Goal: Transaction & Acquisition: Purchase product/service

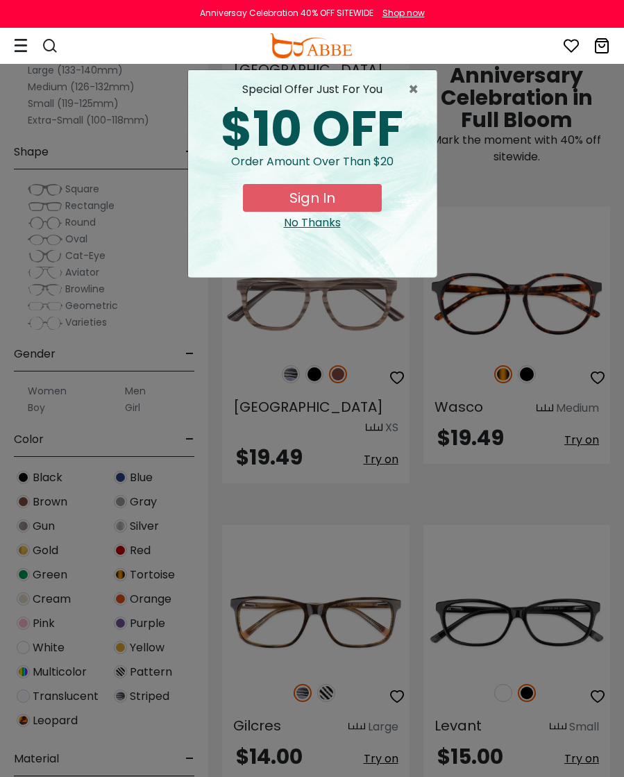
scroll to position [1491, 0]
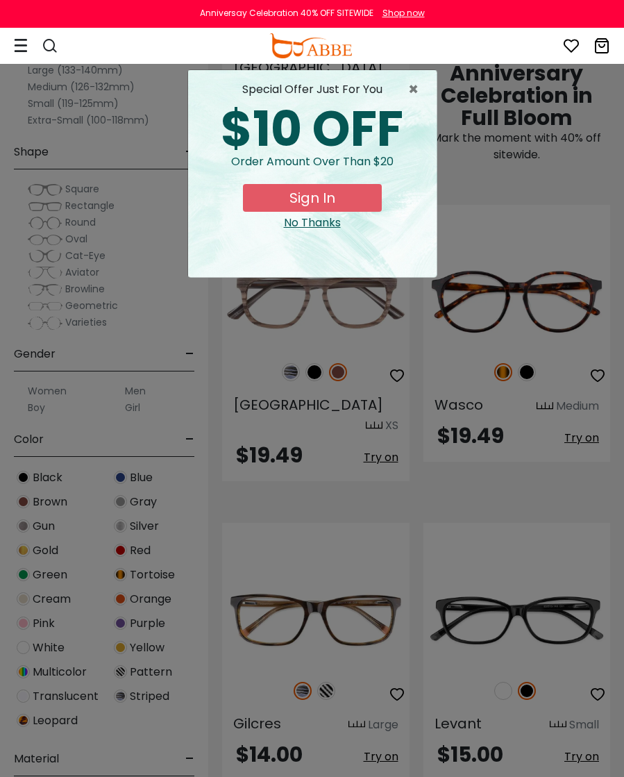
click at [297, 195] on button "Sign In" at bounding box center [312, 198] width 139 height 28
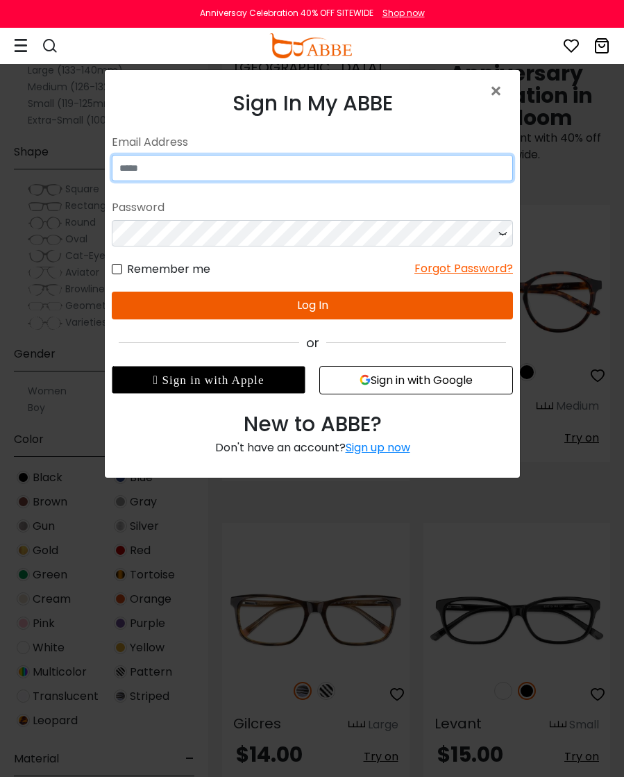
click at [171, 172] on input "email" at bounding box center [311, 168] width 401 height 26
type input "**********"
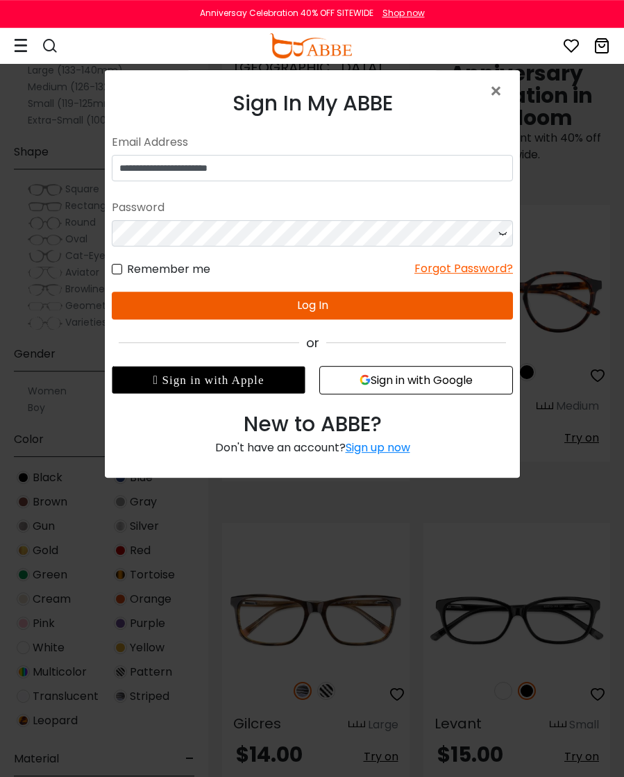
click at [307, 303] on button "Log In" at bounding box center [311, 305] width 401 height 28
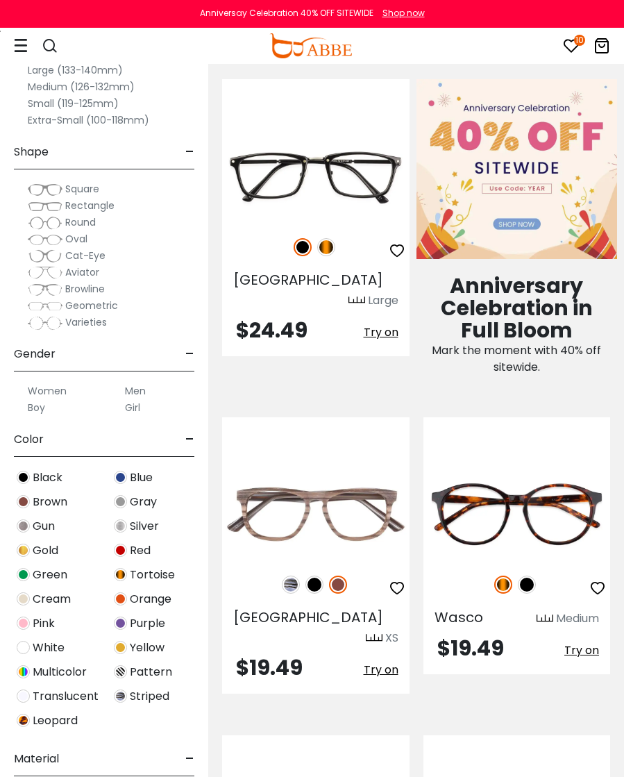
scroll to position [1280, 0]
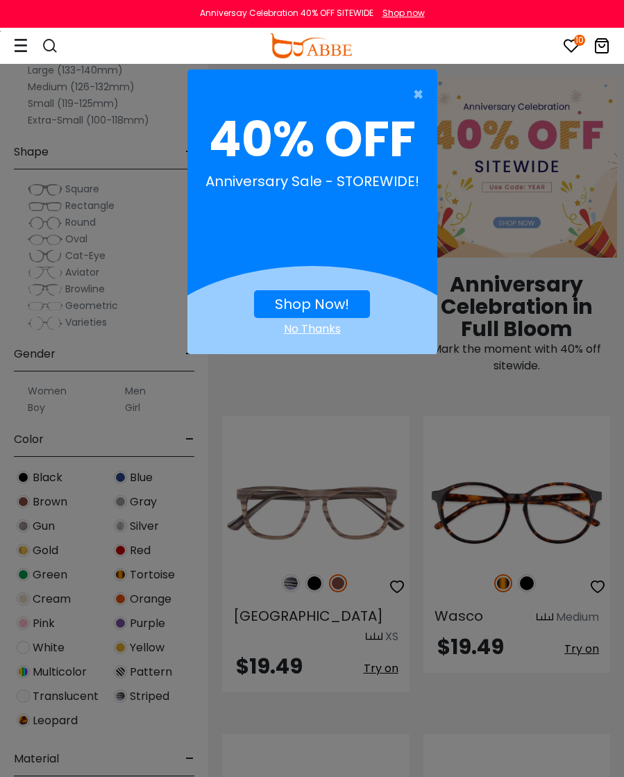
click at [425, 94] on span "×" at bounding box center [421, 95] width 17 height 28
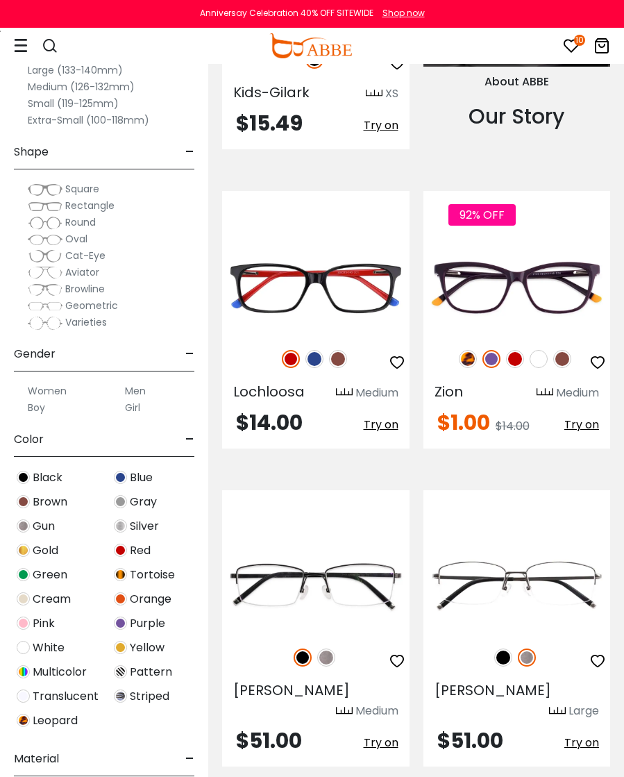
scroll to position [2421, 0]
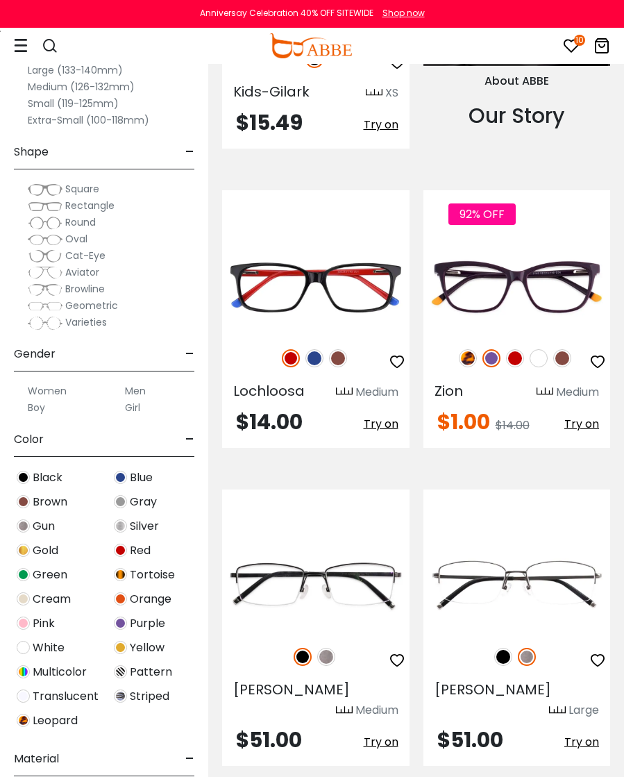
click at [0, 0] on img at bounding box center [0, 0] width 0 height 0
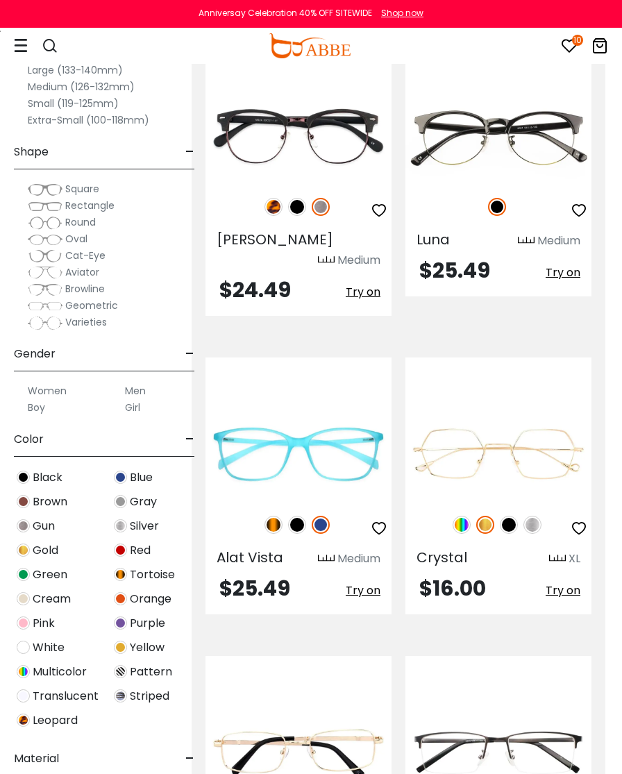
scroll to position [4167, 17]
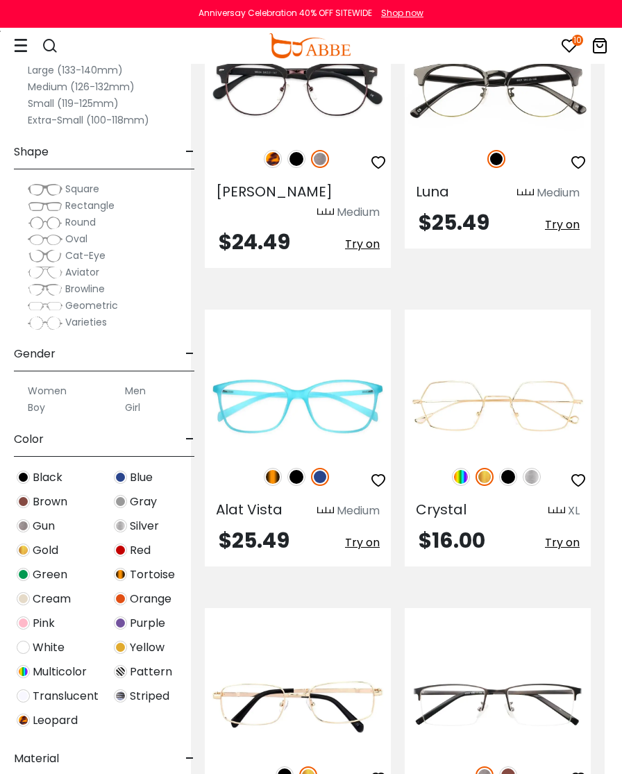
click at [121, 482] on img at bounding box center [120, 477] width 13 height 13
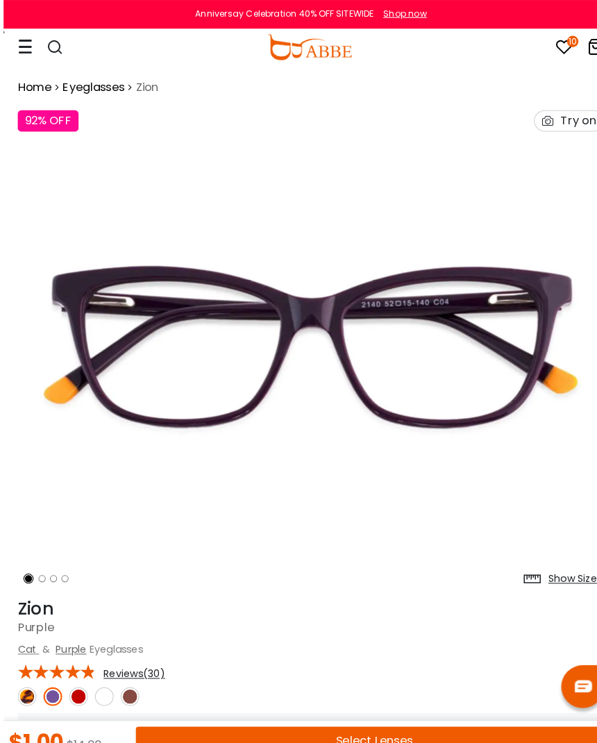
scroll to position [3, 0]
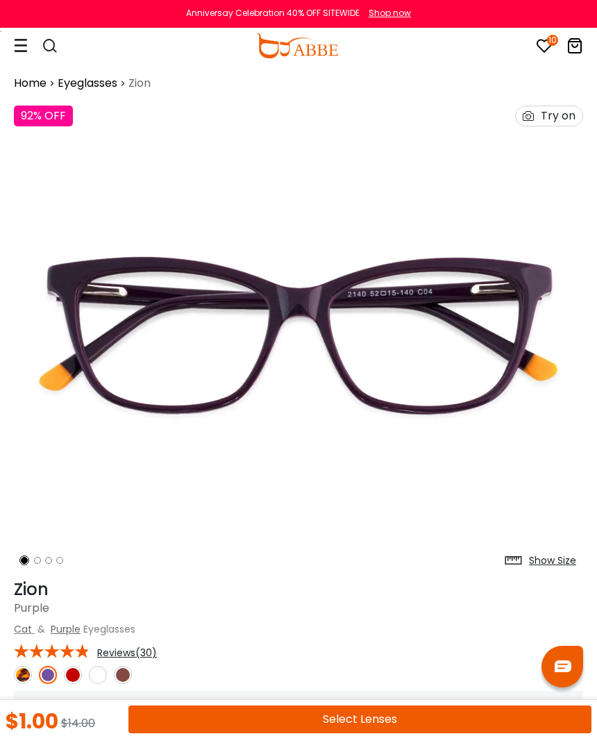
click at [37, 555] on ol at bounding box center [62, 560] width 97 height 25
click at [40, 557] on ol at bounding box center [62, 560] width 97 height 25
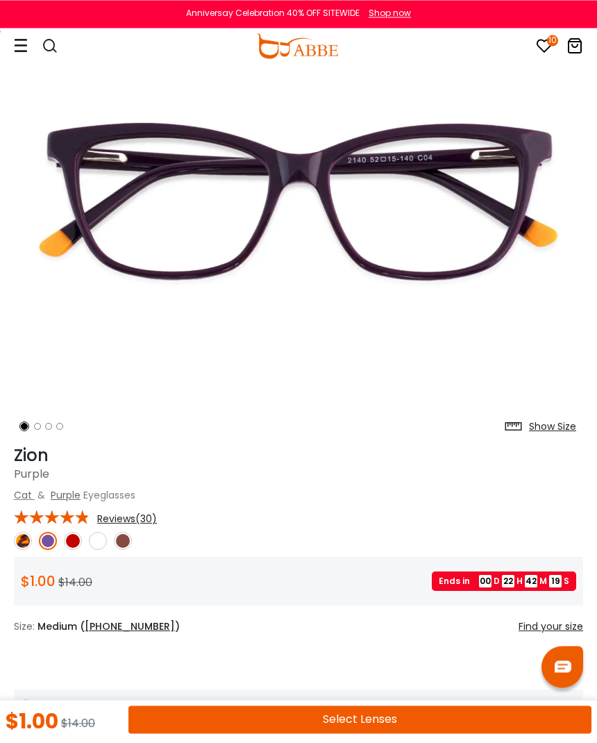
scroll to position [137, 0]
click at [28, 544] on img at bounding box center [23, 541] width 18 height 18
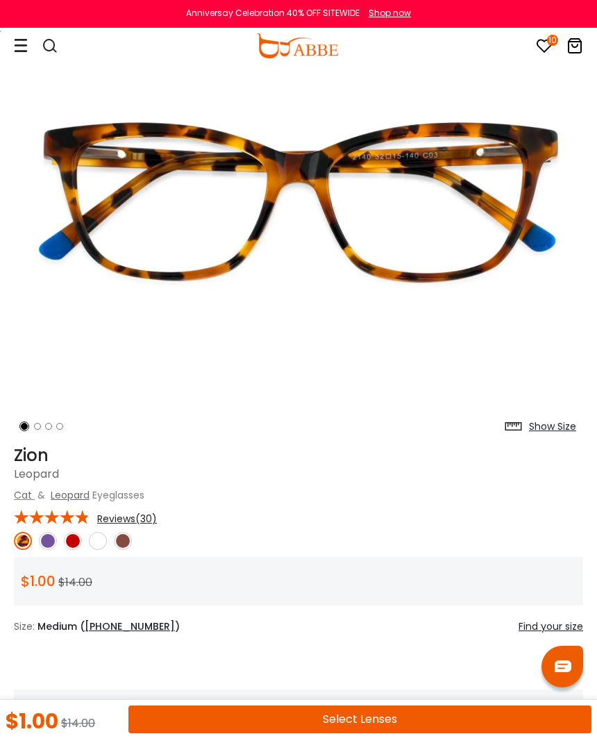
click at [124, 542] on img at bounding box center [123, 541] width 18 height 18
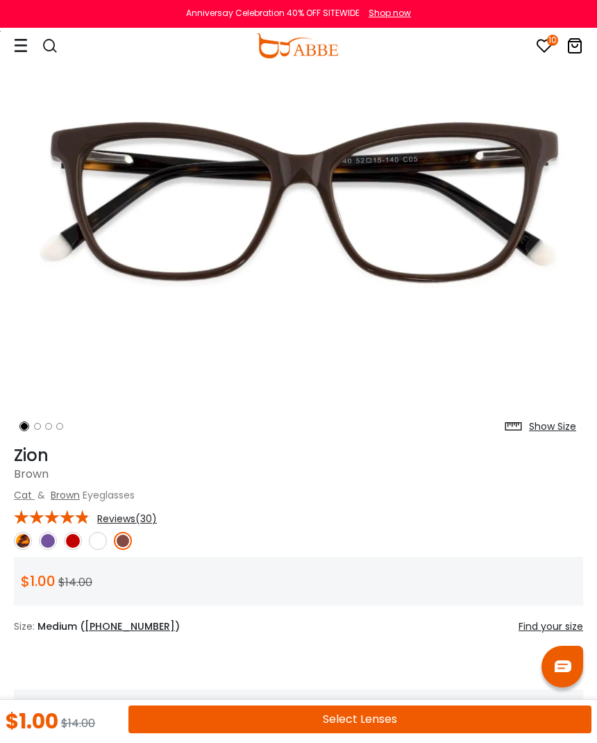
click at [97, 536] on img at bounding box center [98, 541] width 18 height 18
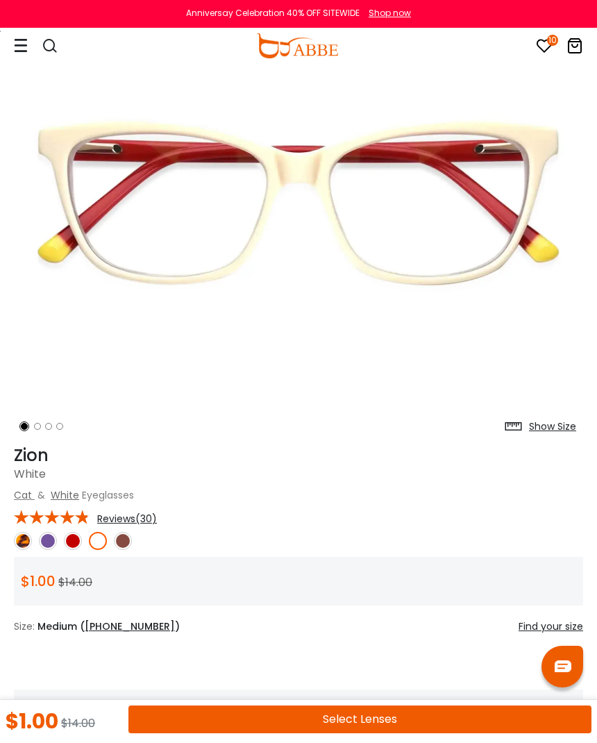
click at [74, 537] on img at bounding box center [73, 541] width 18 height 18
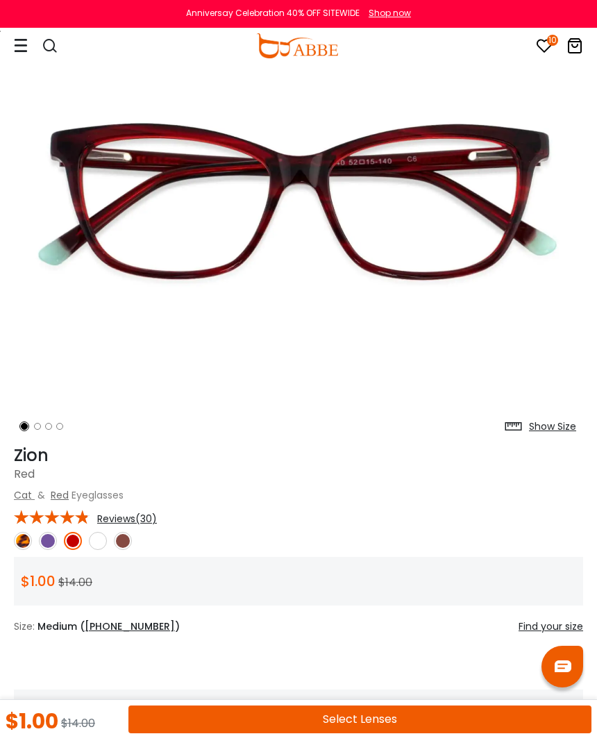
click at [46, 539] on img at bounding box center [48, 541] width 18 height 18
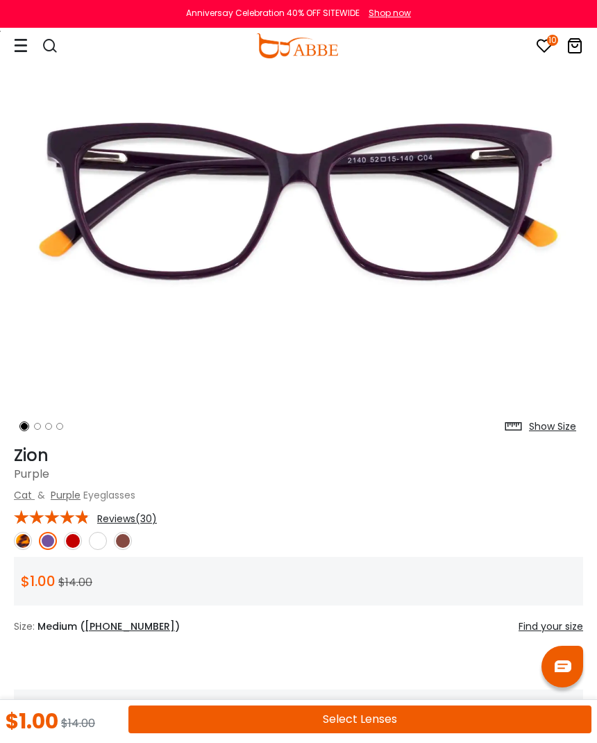
scroll to position [0, 0]
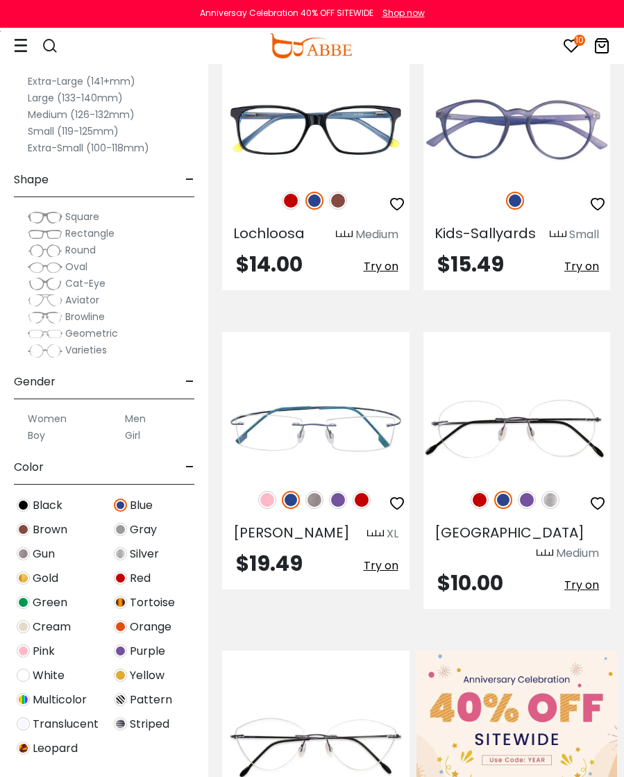
click at [22, 655] on img at bounding box center [23, 650] width 13 height 13
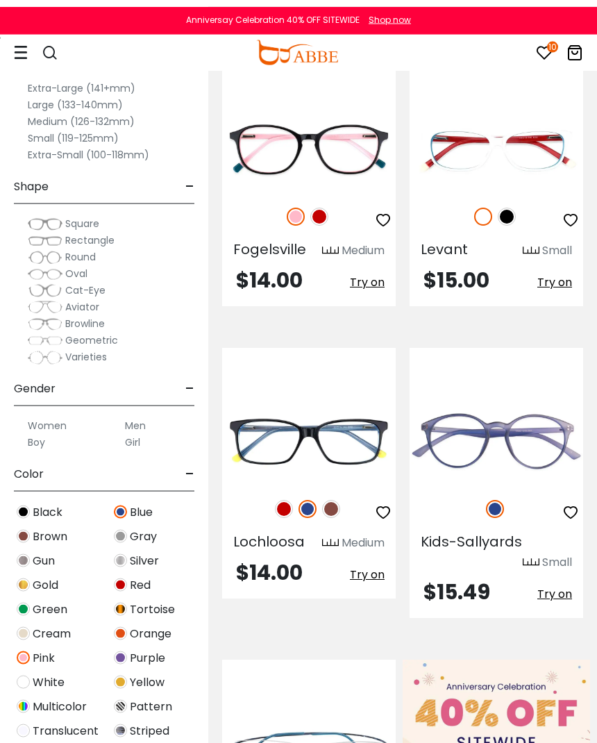
scroll to position [711, 0]
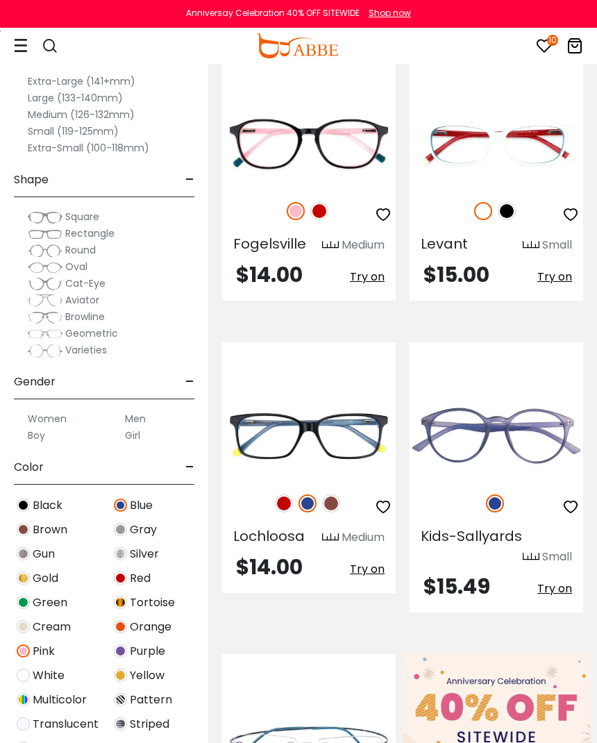
click at [23, 695] on img at bounding box center [23, 699] width 13 height 13
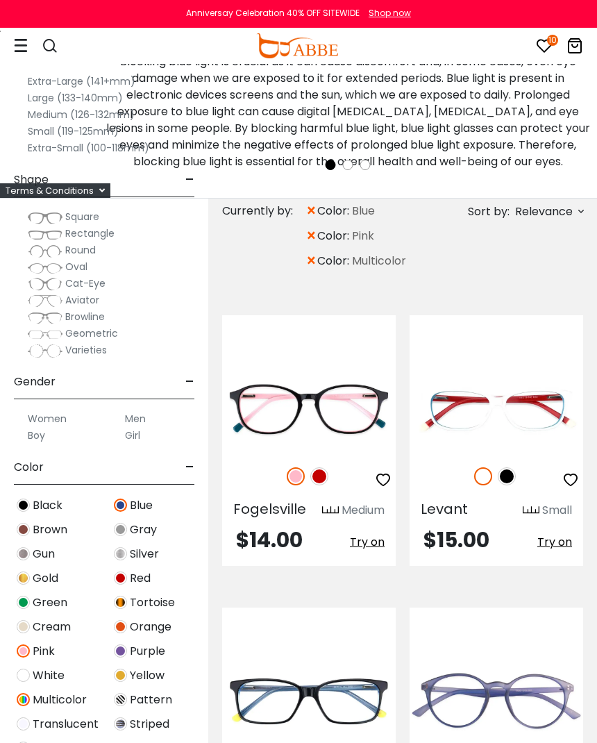
click at [49, 423] on label "Women" at bounding box center [47, 418] width 39 height 17
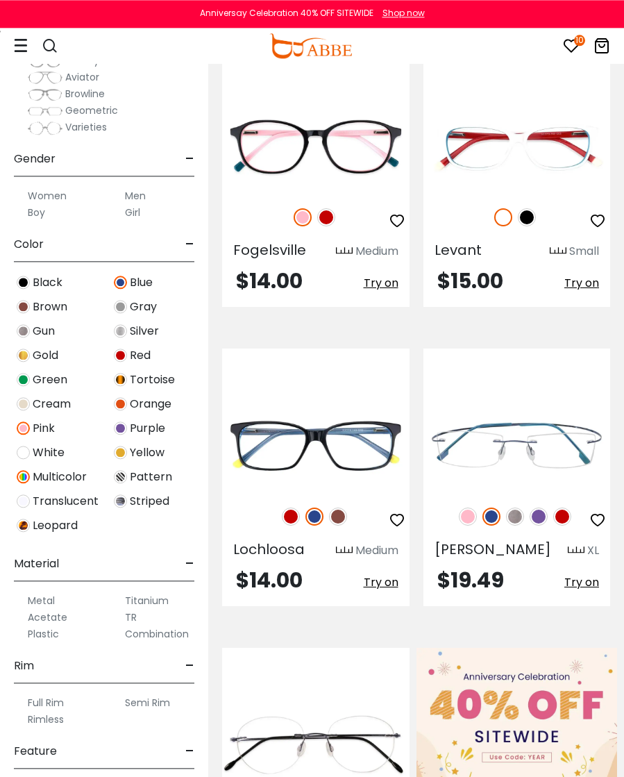
scroll to position [223, 0]
click at [124, 428] on img at bounding box center [120, 427] width 13 height 13
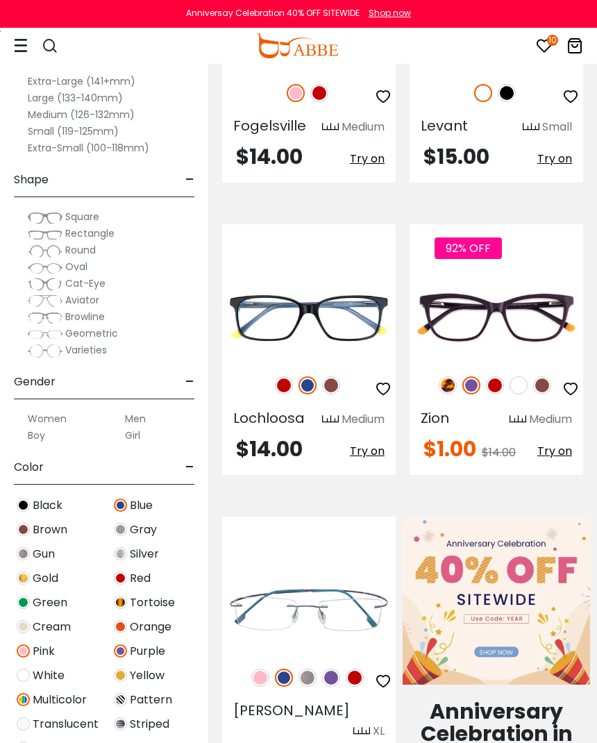
scroll to position [960, 0]
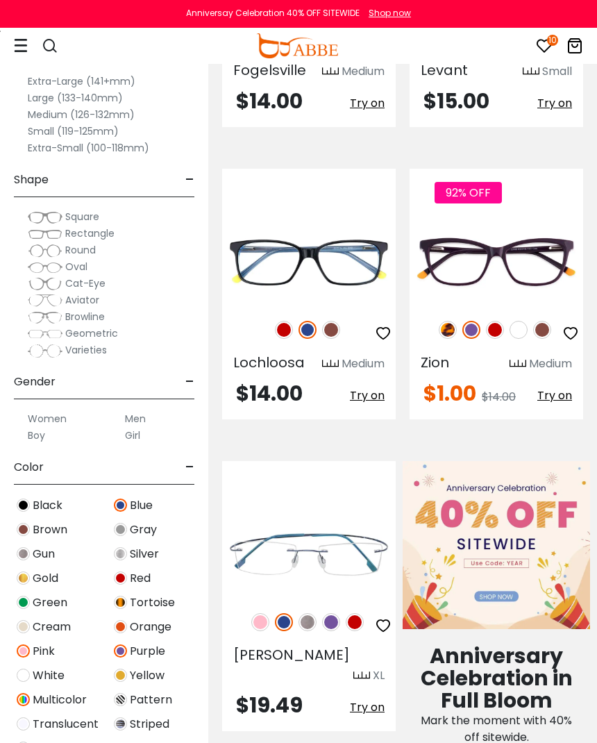
click at [121, 628] on img at bounding box center [120, 626] width 13 height 13
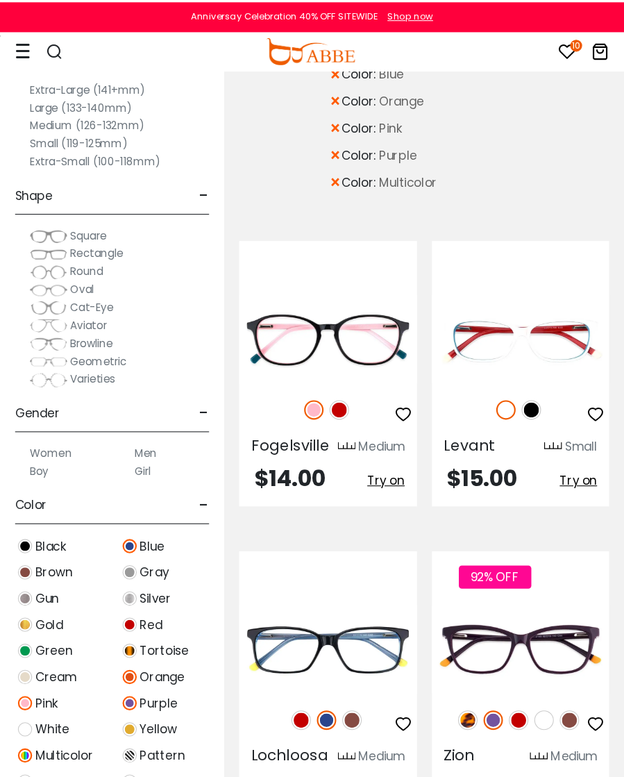
scroll to position [671, 0]
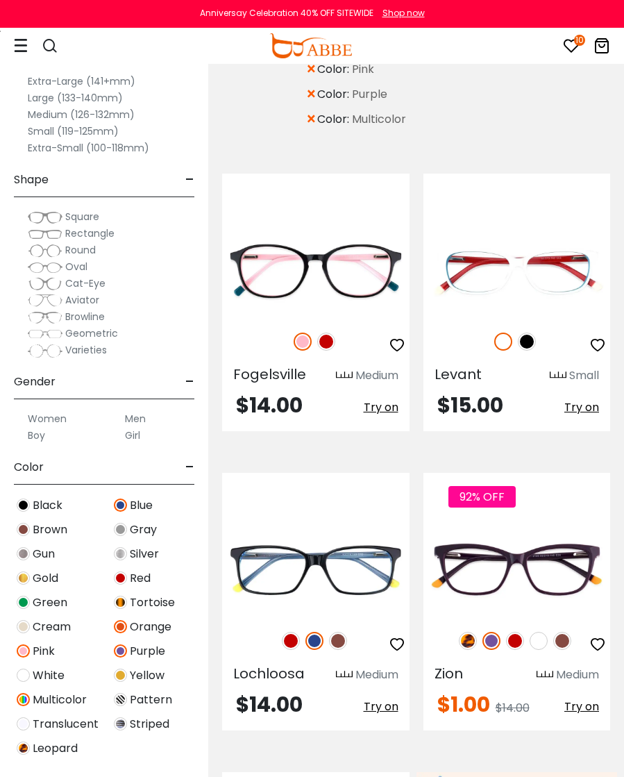
click at [579, 415] on span "Try on" at bounding box center [581, 407] width 35 height 16
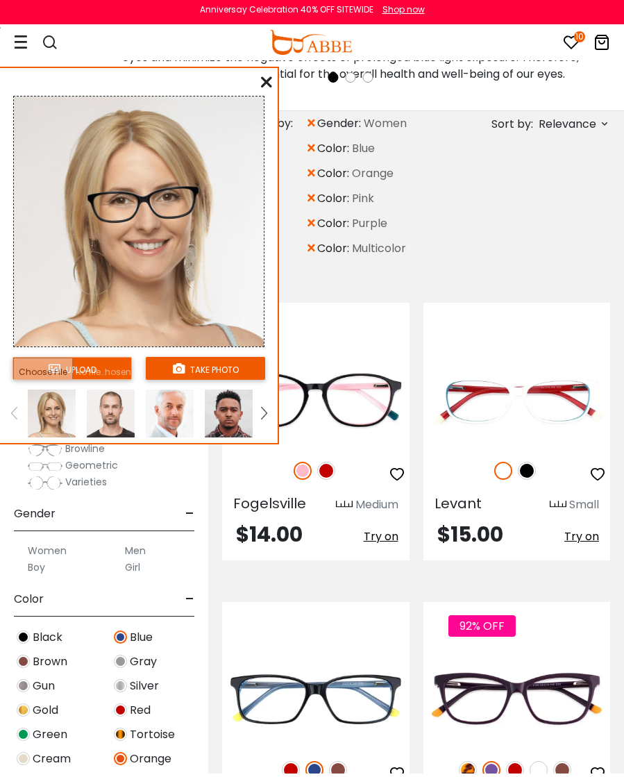
scroll to position [527, 0]
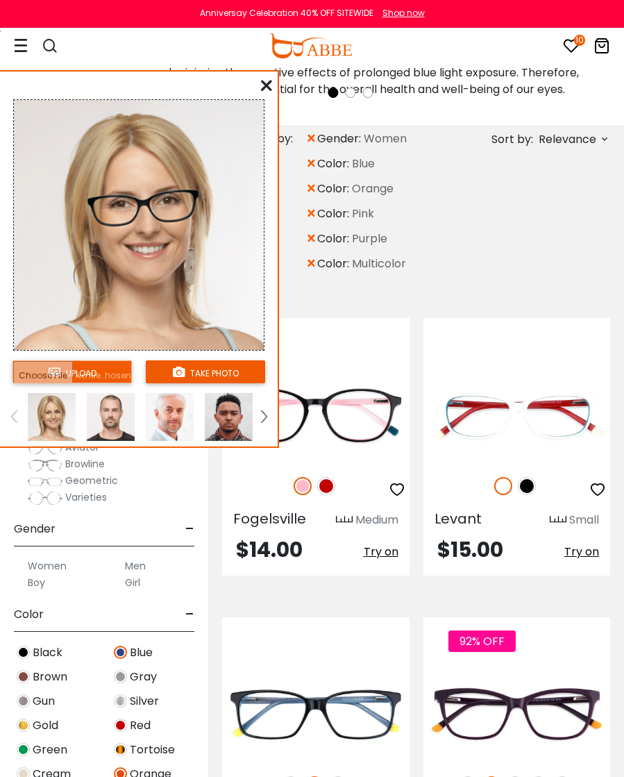
click at [268, 91] on icon at bounding box center [266, 85] width 11 height 11
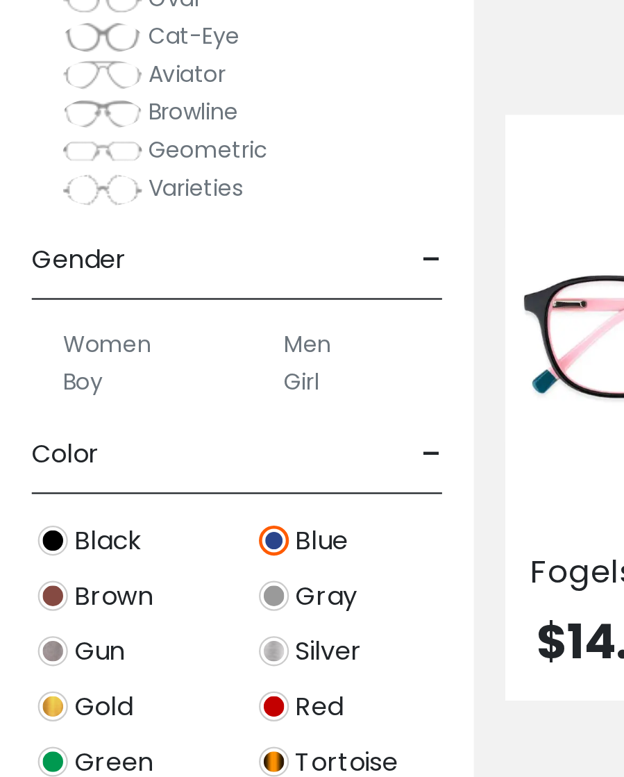
click at [42, 410] on label "Women" at bounding box center [47, 418] width 39 height 17
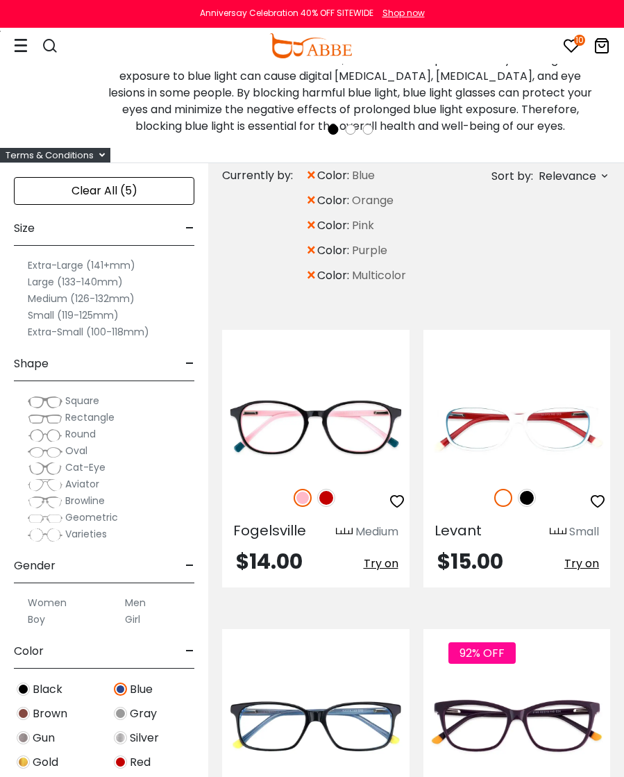
scroll to position [489, 0]
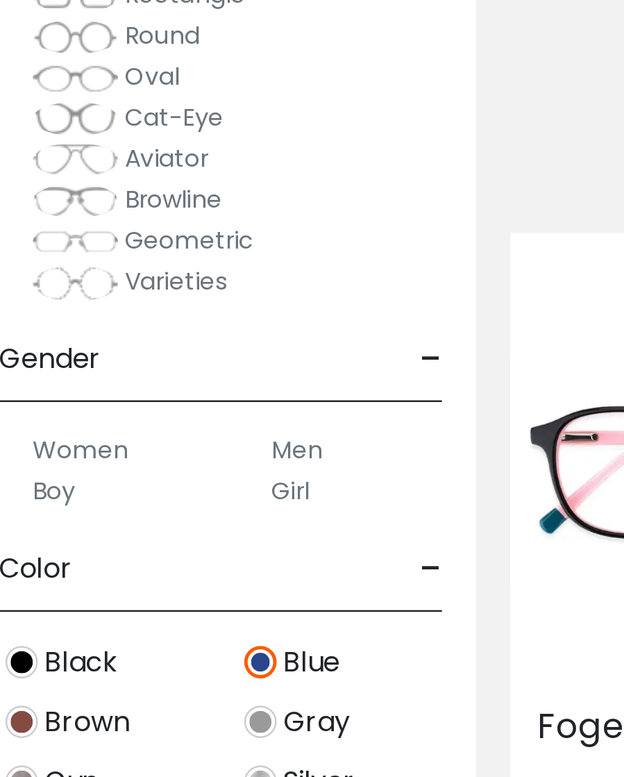
click at [65, 276] on span "Cat-Eye" at bounding box center [85, 283] width 40 height 14
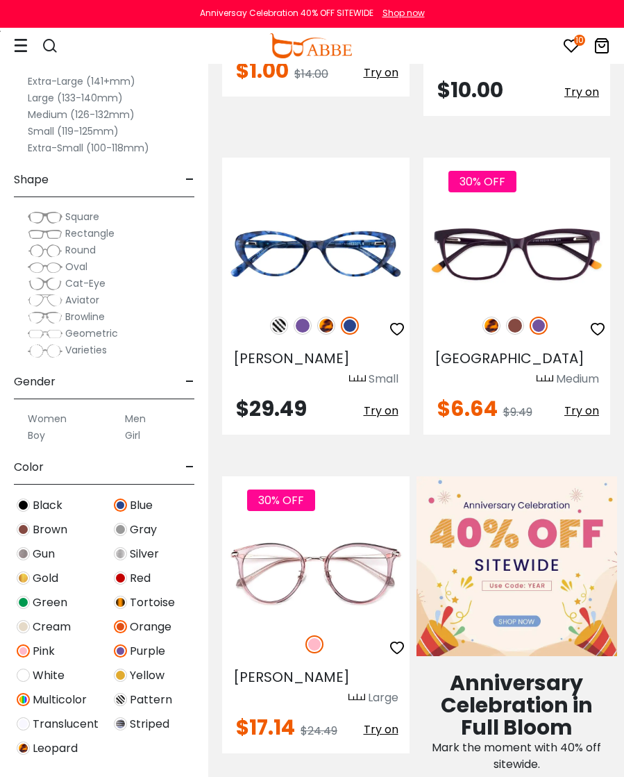
scroll to position [1004, 0]
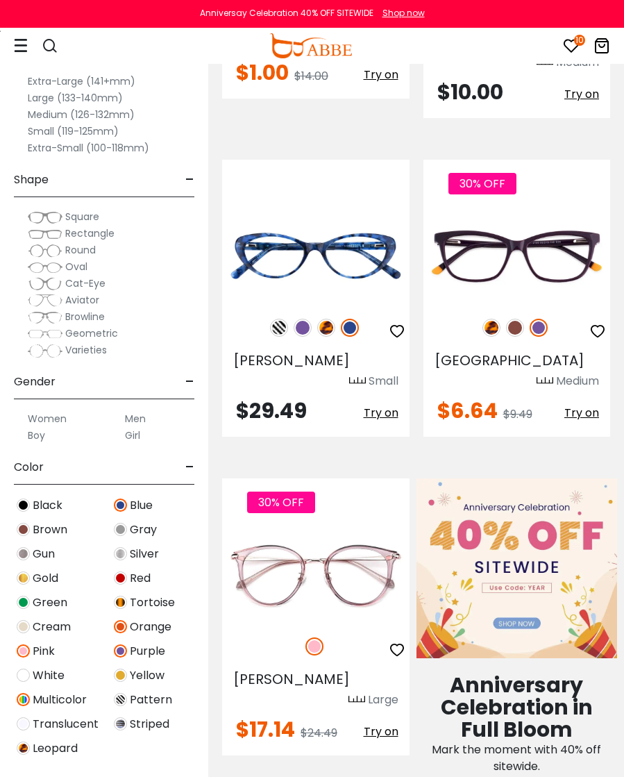
click at [298, 328] on img at bounding box center [303, 328] width 18 height 18
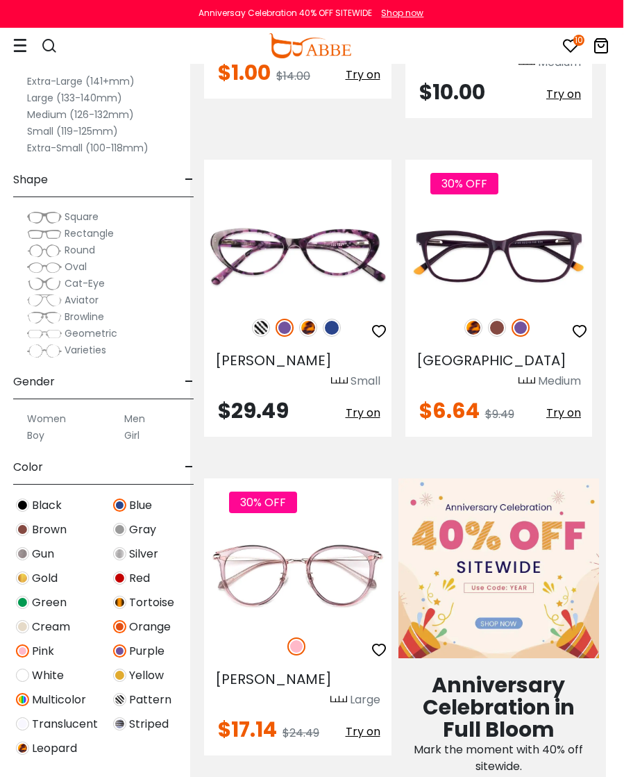
scroll to position [1004, 17]
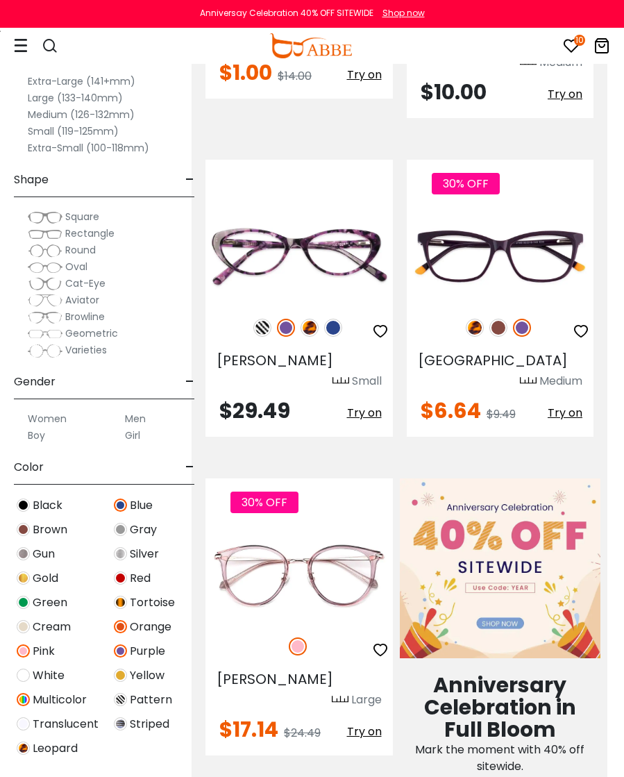
click at [0, 0] on img at bounding box center [0, 0] width 0 height 0
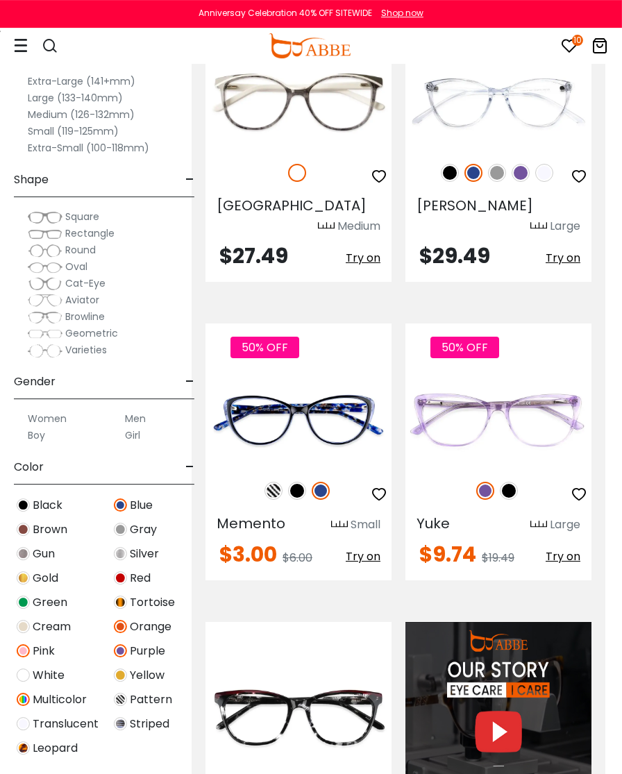
scroll to position [1812, 17]
click at [564, 548] on span "Try on" at bounding box center [562, 556] width 35 height 16
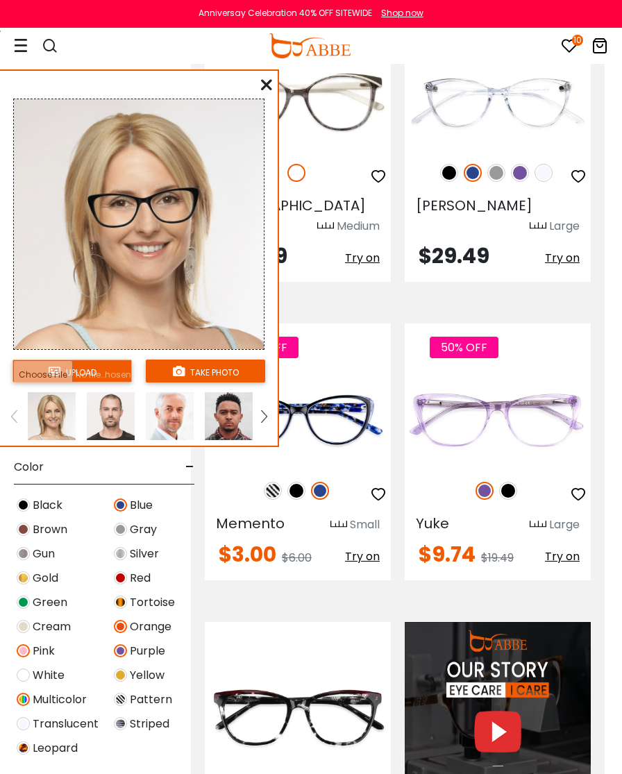
click at [72, 363] on input "file" at bounding box center [71, 370] width 119 height 23
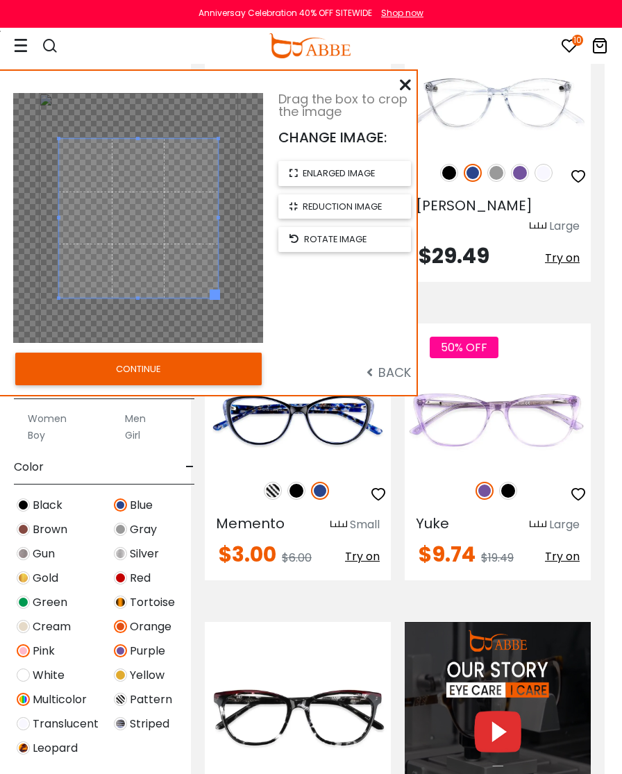
click at [144, 371] on button "CONTINUE" at bounding box center [138, 369] width 246 height 32
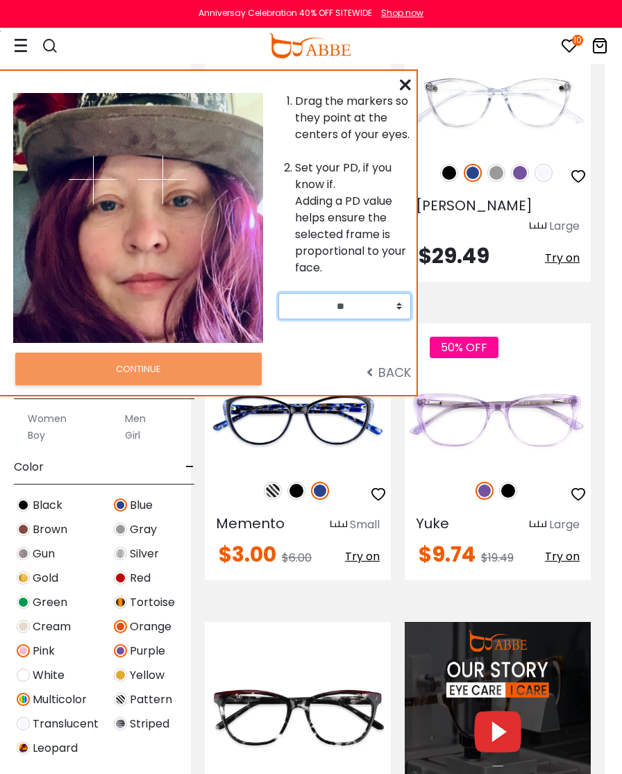
click at [396, 303] on select "** ** ** ** ** ** ** ** ** ** ** ** ** ** ** ** ** ** ** ** ** ** ** ** ** ** *…" at bounding box center [344, 306] width 133 height 26
click at [399, 305] on select "** ** ** ** ** ** ** ** ** ** ** ** ** ** ** ** ** ** ** ** ** ** ** ** ** ** *…" at bounding box center [344, 306] width 133 height 26
select select "**"
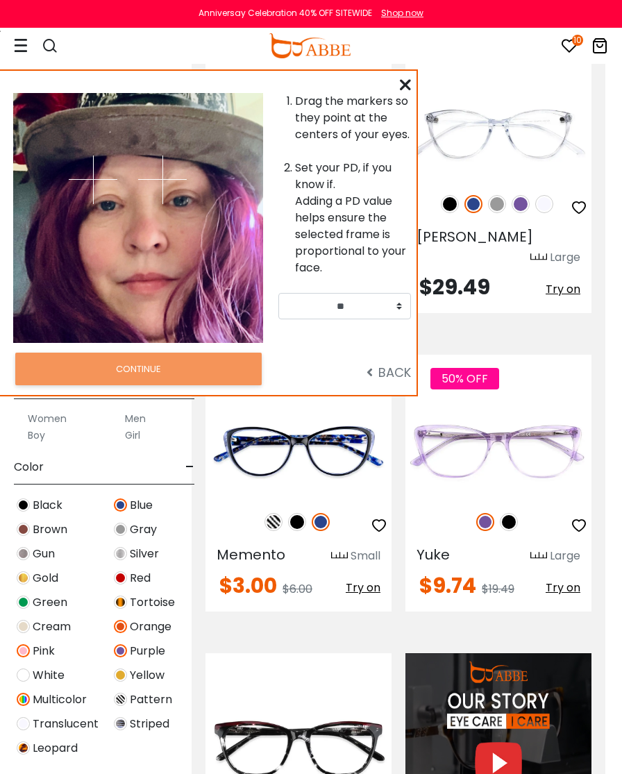
scroll to position [1779, 17]
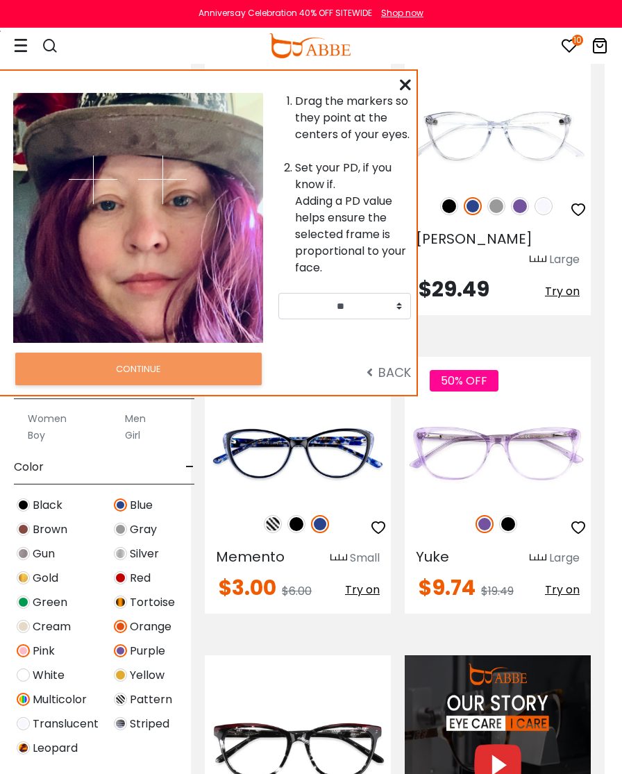
click at [138, 188] on img at bounding box center [162, 179] width 49 height 49
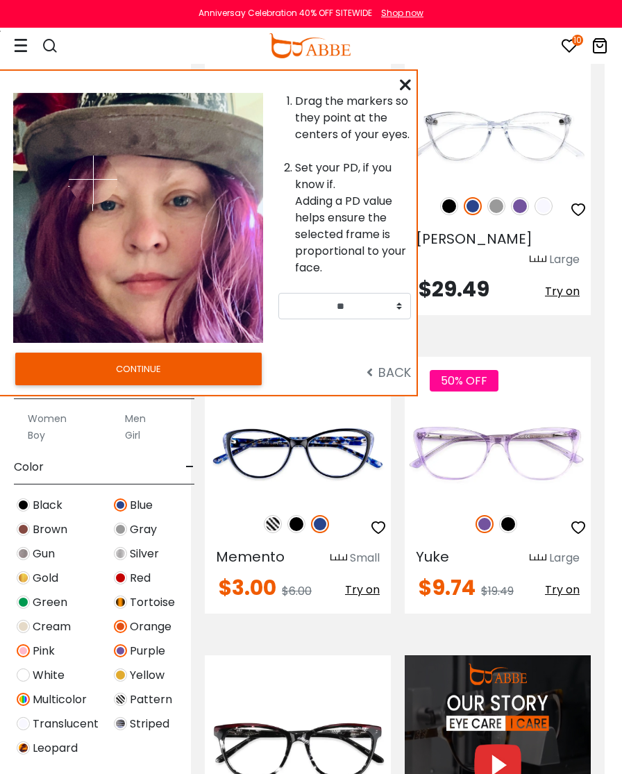
click at [115, 208] on img at bounding box center [92, 186] width 49 height 49
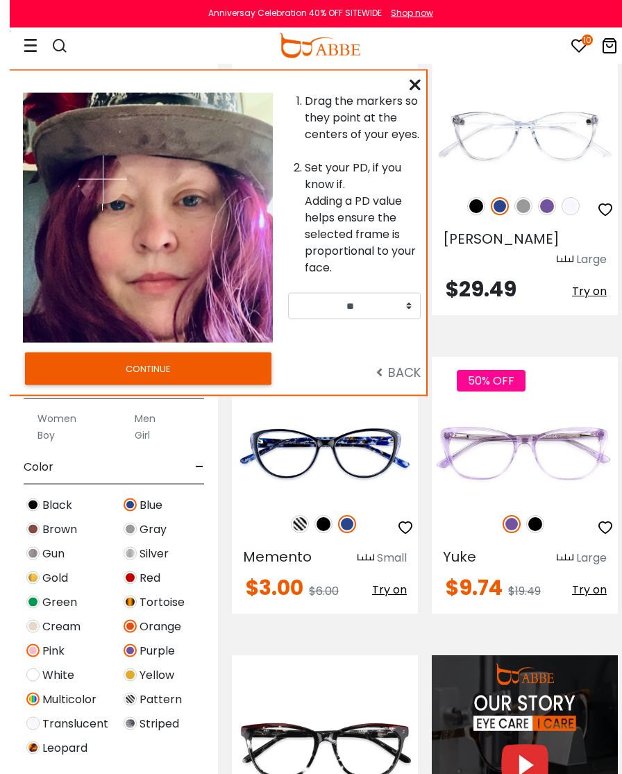
scroll to position [1779, 0]
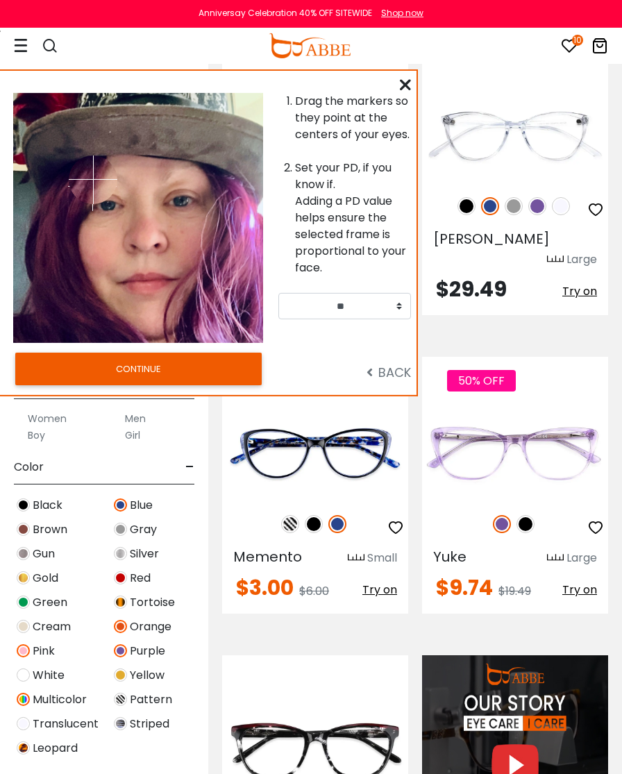
click at [177, 201] on div at bounding box center [200, 218] width 125 height 250
click at [102, 192] on img at bounding box center [93, 179] width 49 height 49
click at [106, 211] on img at bounding box center [92, 186] width 49 height 49
click at [109, 211] on img at bounding box center [92, 186] width 49 height 49
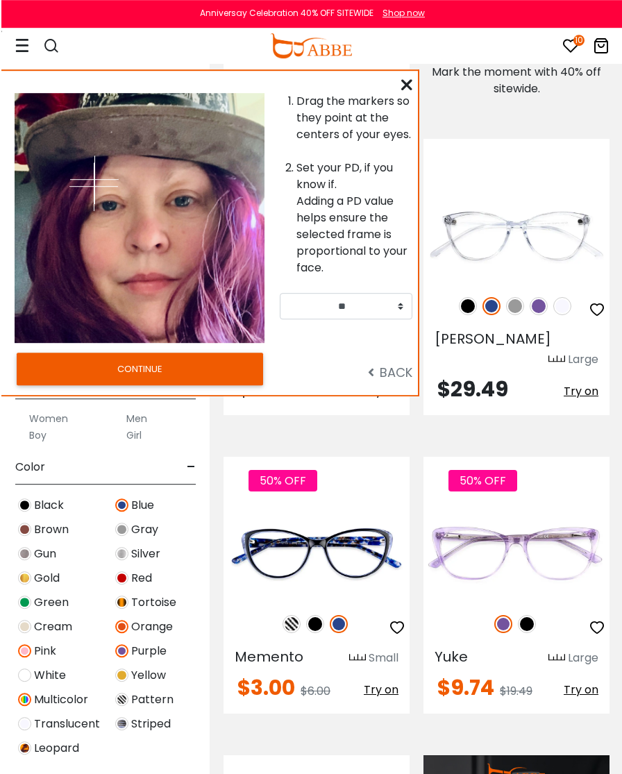
scroll to position [1679, 0]
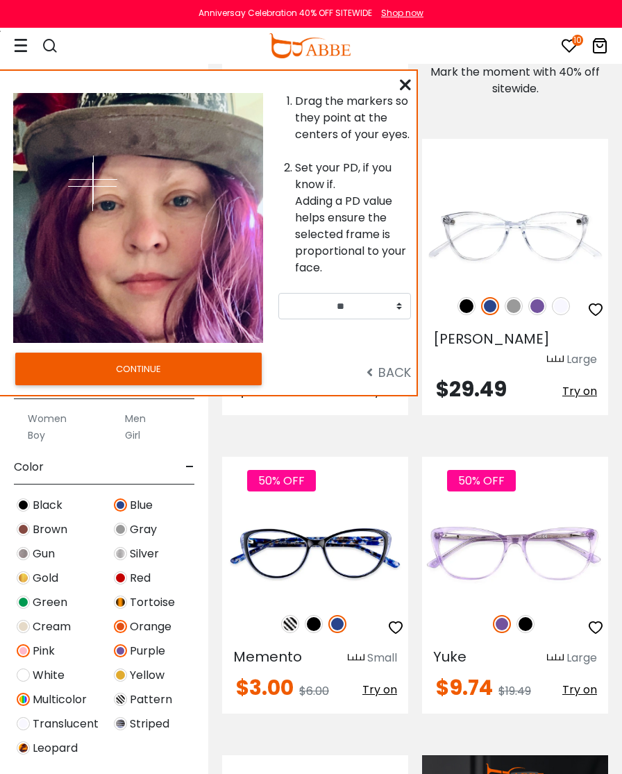
click at [117, 199] on img at bounding box center [92, 186] width 49 height 49
click at [101, 203] on img at bounding box center [93, 179] width 49 height 49
click at [104, 202] on img at bounding box center [93, 179] width 49 height 49
click at [103, 196] on img at bounding box center [104, 202] width 49 height 49
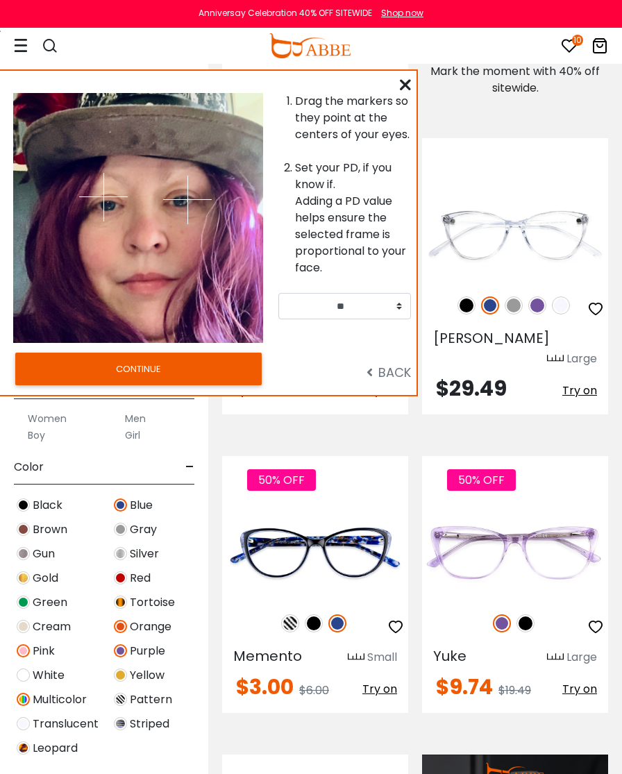
click at [110, 205] on img at bounding box center [103, 197] width 49 height 49
click at [118, 210] on img at bounding box center [103, 197] width 49 height 49
click at [107, 203] on img at bounding box center [118, 210] width 49 height 49
click at [112, 201] on img at bounding box center [118, 210] width 49 height 49
click at [114, 219] on img at bounding box center [118, 210] width 49 height 49
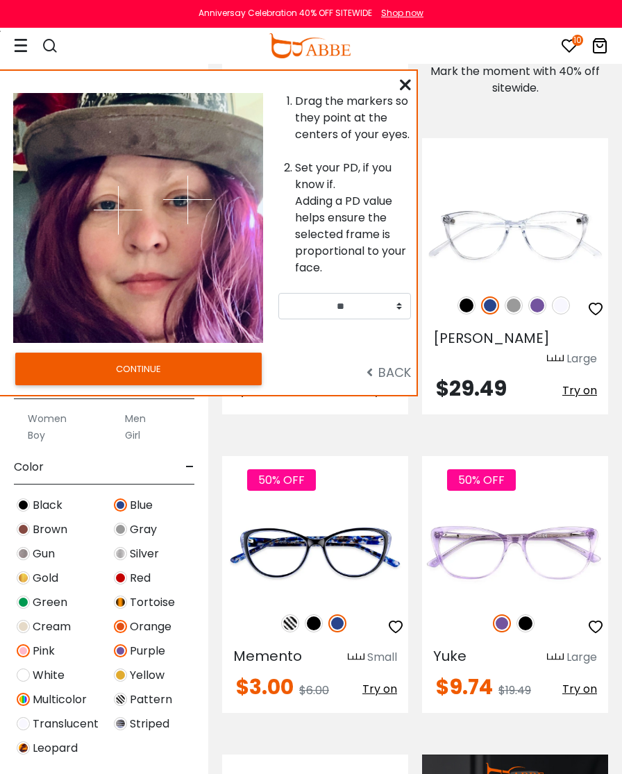
click at [103, 213] on img at bounding box center [118, 210] width 49 height 49
click at [111, 205] on img at bounding box center [118, 210] width 49 height 49
click at [108, 200] on img at bounding box center [118, 210] width 49 height 49
click at [158, 366] on button "CONTINUE" at bounding box center [138, 369] width 246 height 32
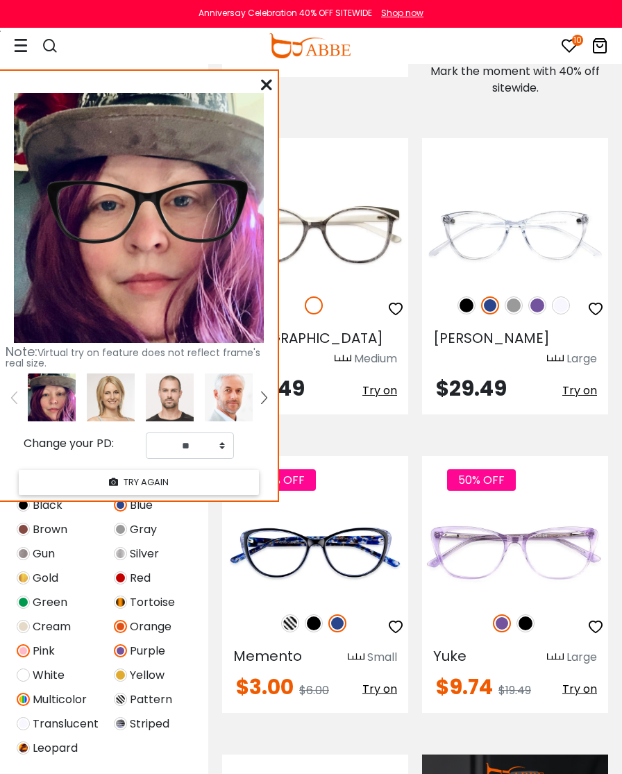
click at [0, 0] on img at bounding box center [0, 0] width 0 height 0
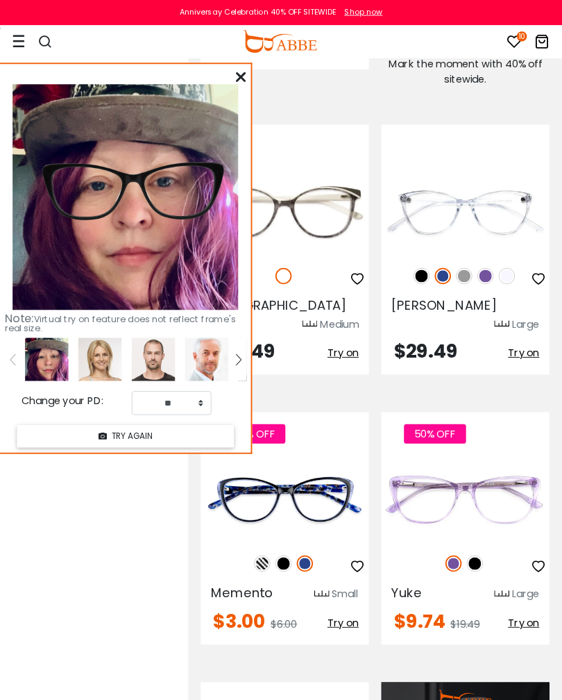
scroll to position [1757, 22]
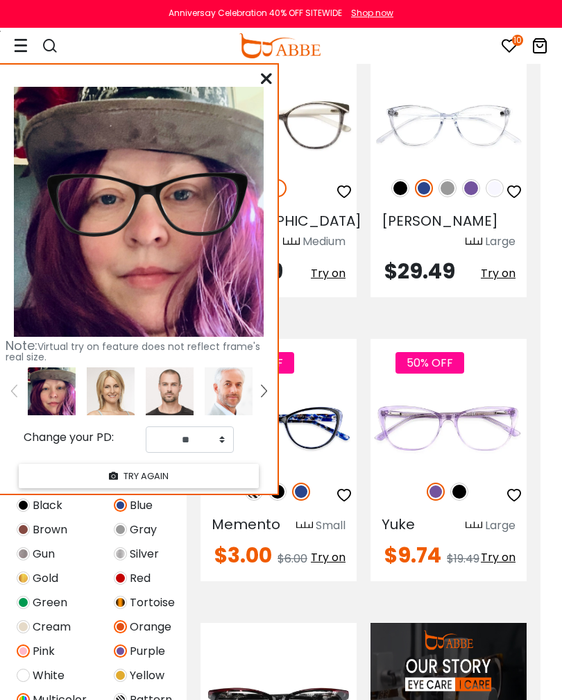
click at [263, 81] on icon at bounding box center [266, 78] width 11 height 11
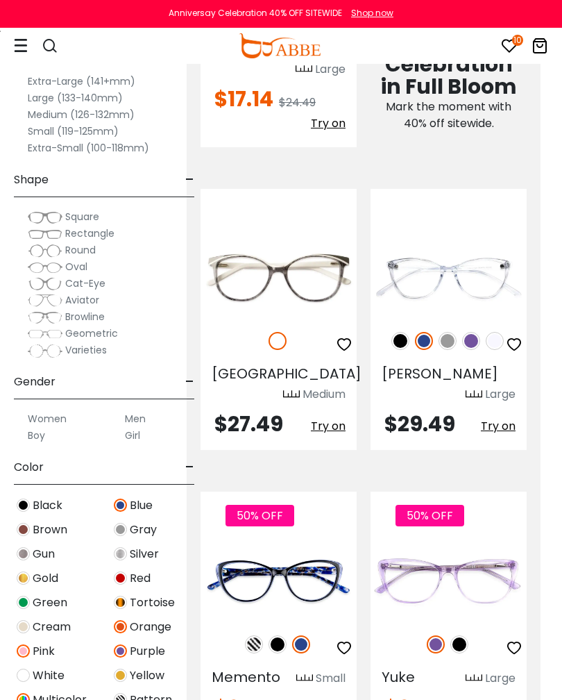
scroll to position [1603, 22]
click at [75, 115] on label "Medium (126-132mm)" at bounding box center [81, 114] width 107 height 17
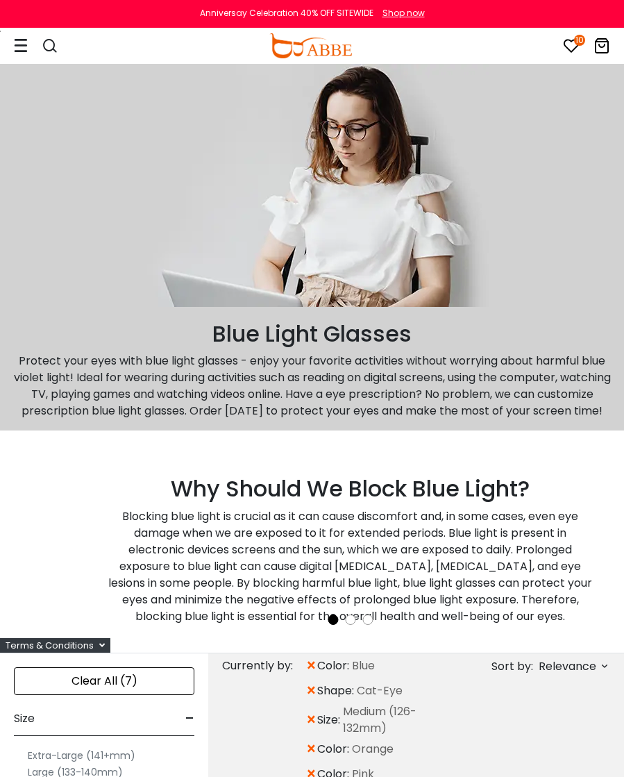
click at [26, 48] on icon at bounding box center [21, 45] width 14 height 15
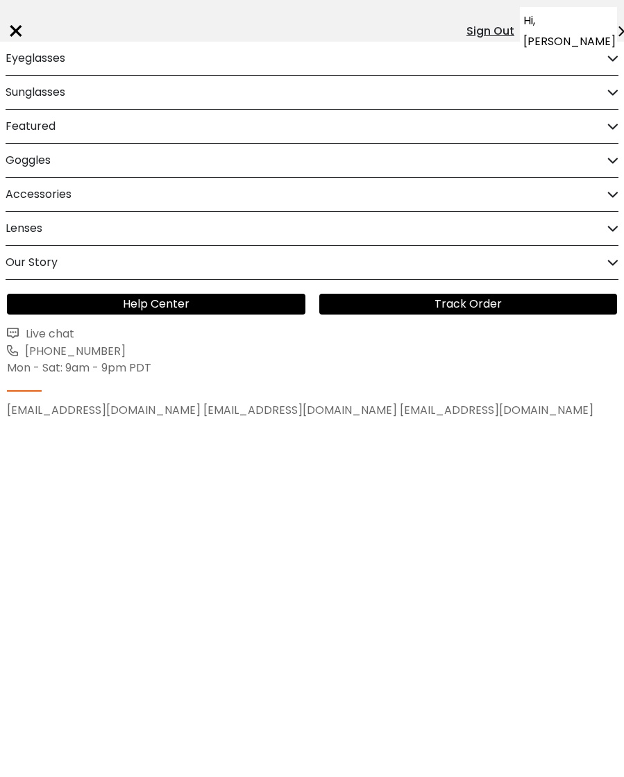
click at [78, 62] on div "Eyeglasses" at bounding box center [312, 58] width 613 height 33
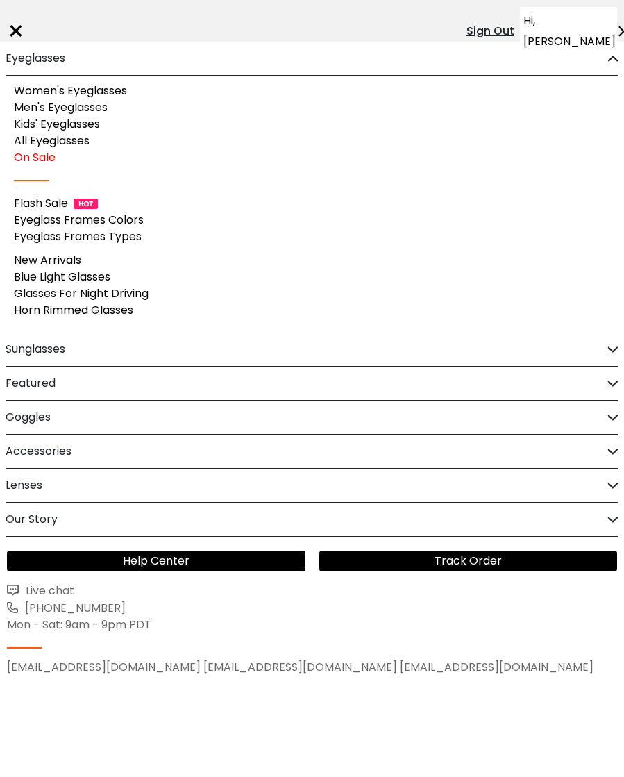
click at [119, 90] on link "Women's Eyeglasses" at bounding box center [70, 91] width 113 height 16
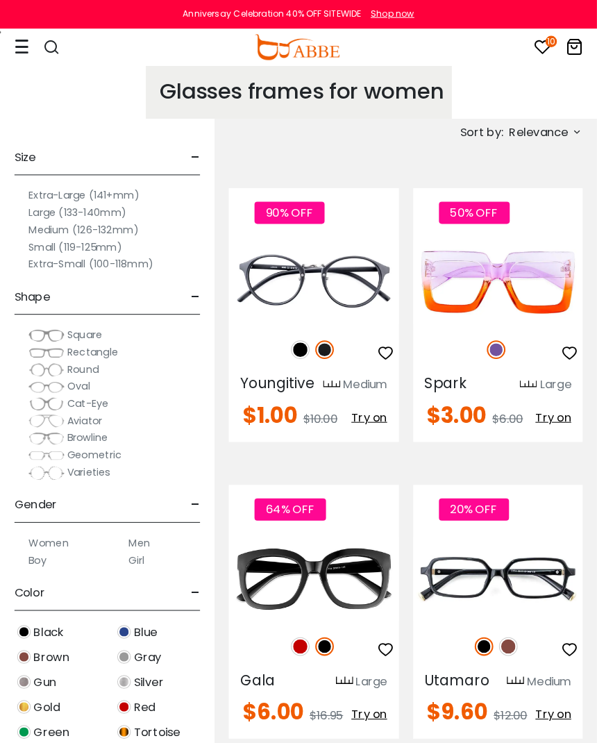
scroll to position [3, 0]
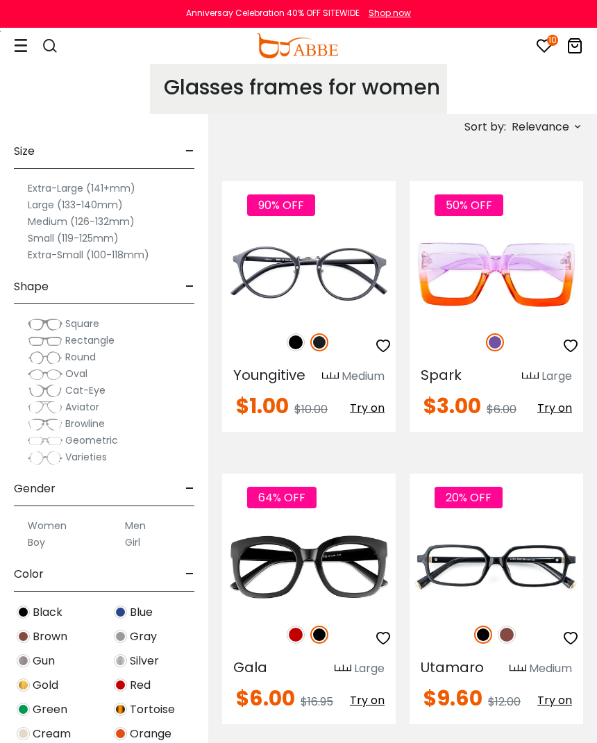
click at [121, 221] on label "Medium (126-132mm)" at bounding box center [81, 221] width 107 height 17
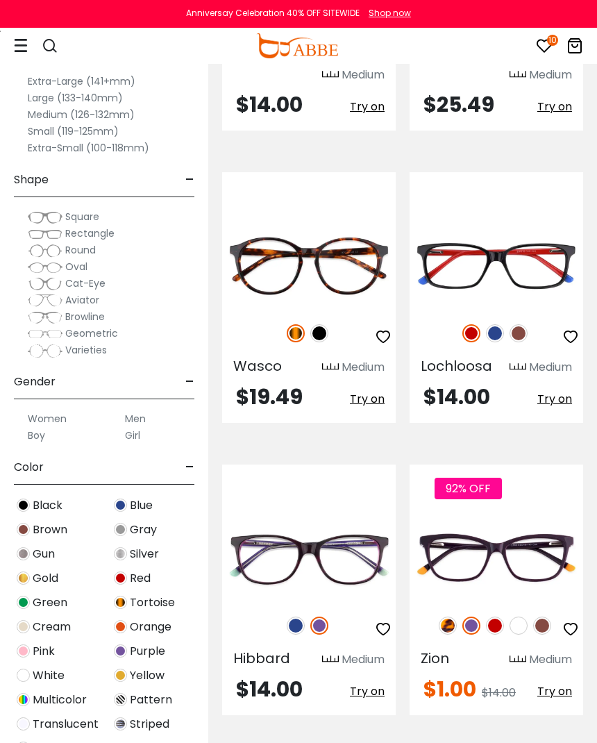
scroll to position [6148, 0]
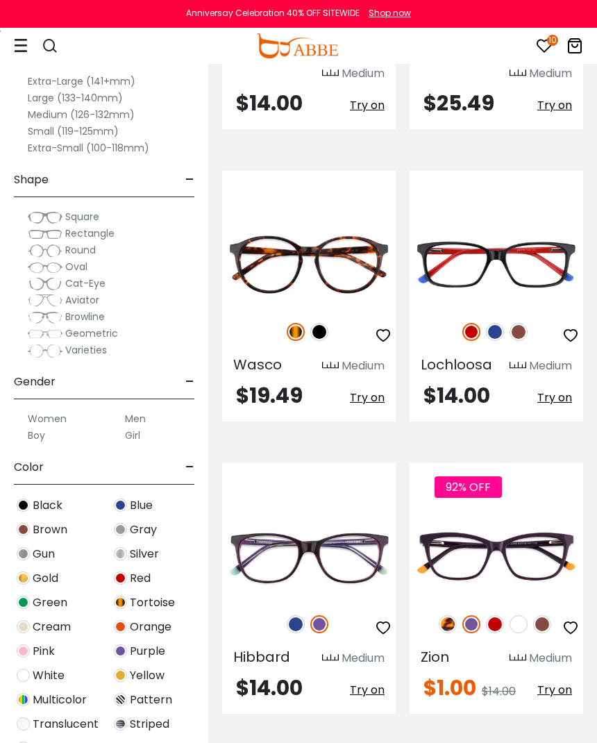
click at [552, 682] on span "Try on" at bounding box center [554, 690] width 35 height 16
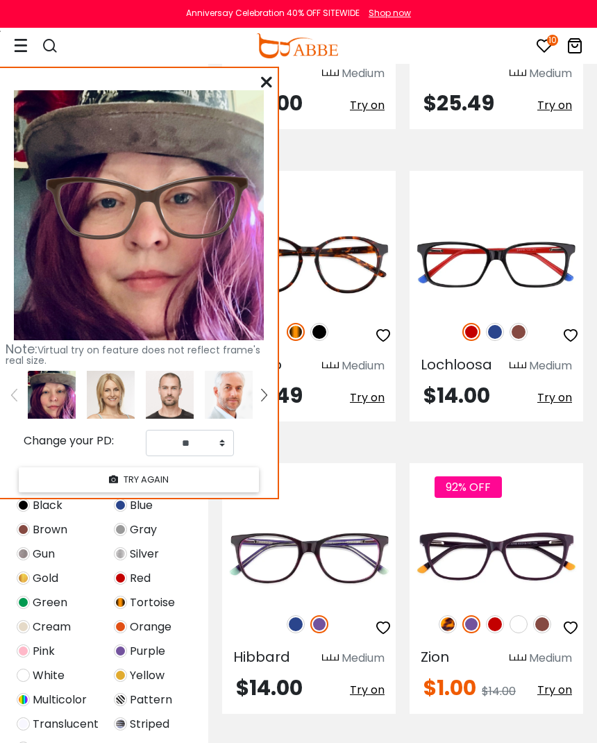
click at [263, 78] on icon at bounding box center [266, 81] width 11 height 11
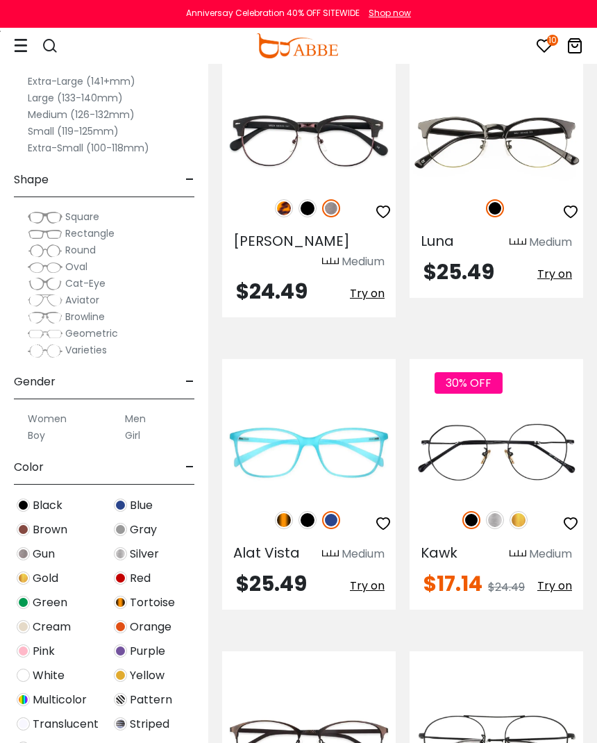
scroll to position [7493, 0]
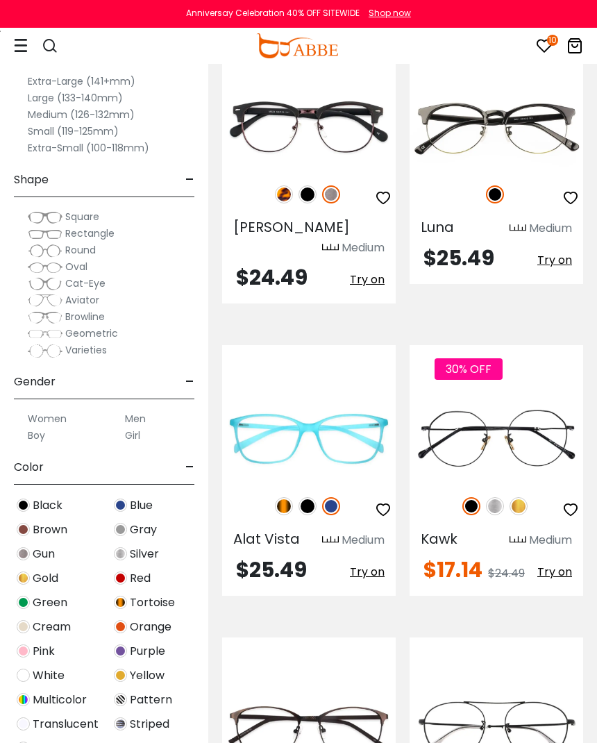
click at [372, 564] on span "Try on" at bounding box center [367, 572] width 35 height 16
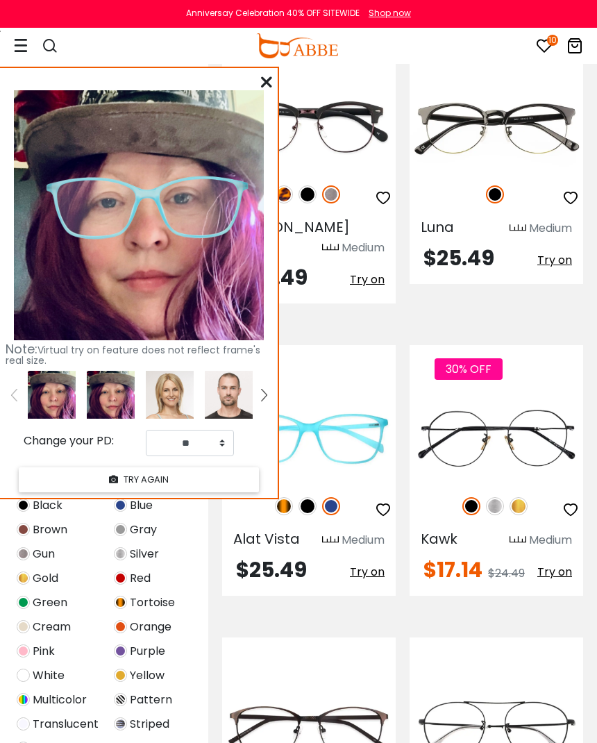
click at [263, 87] on icon at bounding box center [266, 81] width 11 height 11
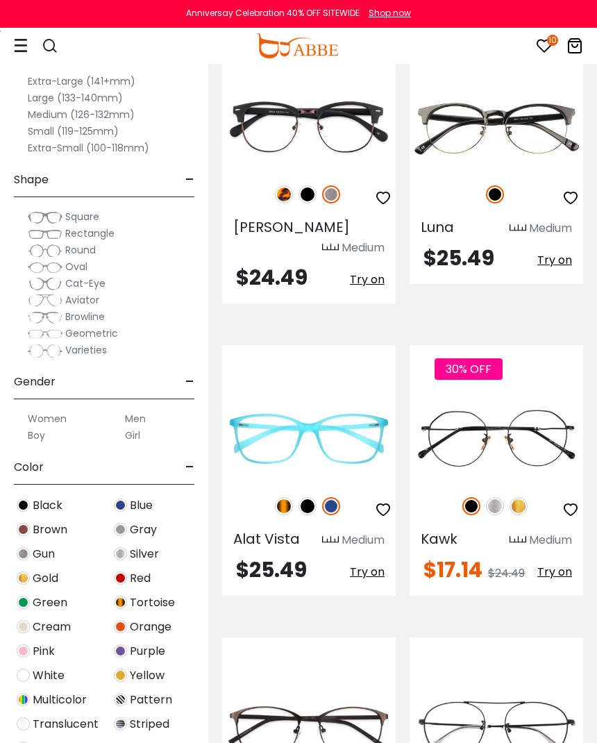
click at [77, 119] on label "Medium (126-132mm)" at bounding box center [81, 114] width 107 height 17
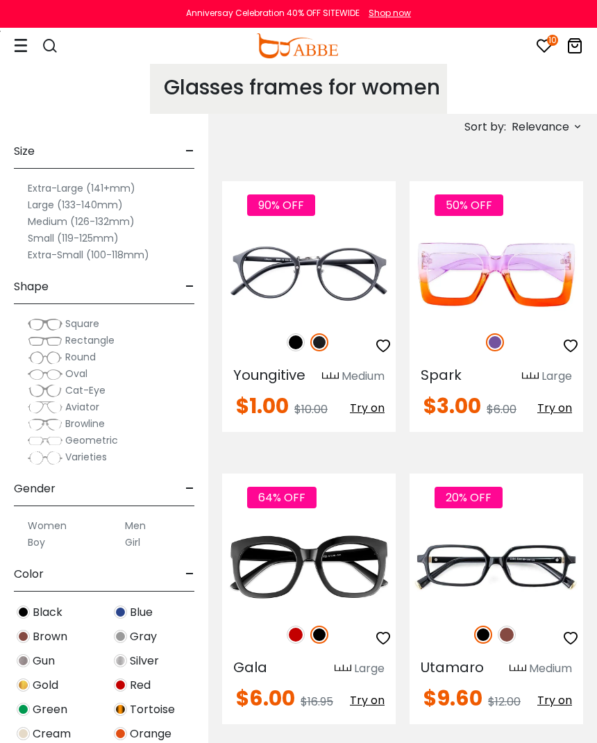
click at [81, 238] on label "Small (119-125mm)" at bounding box center [73, 238] width 91 height 17
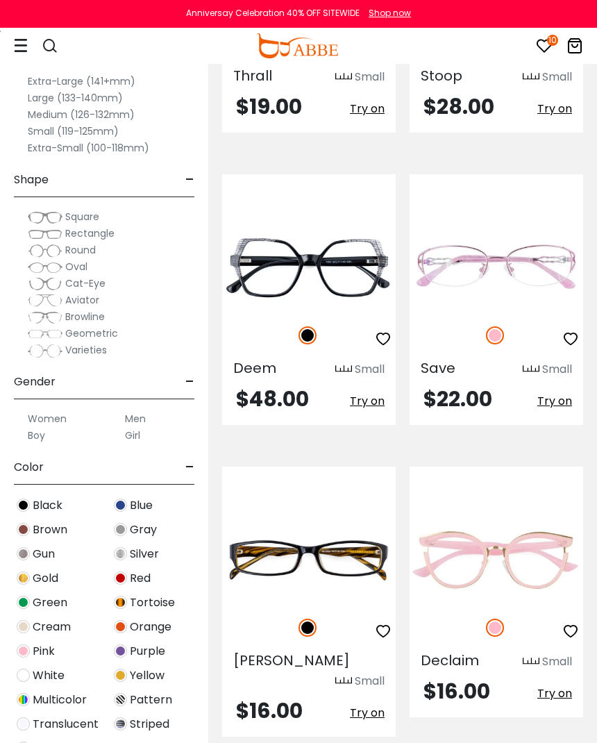
scroll to position [8424, 0]
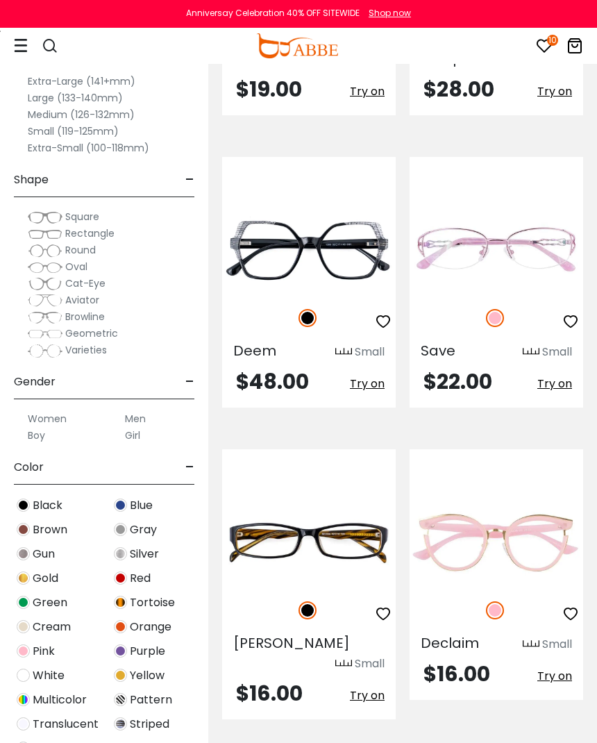
click at [553, 668] on span "Try on" at bounding box center [554, 676] width 35 height 16
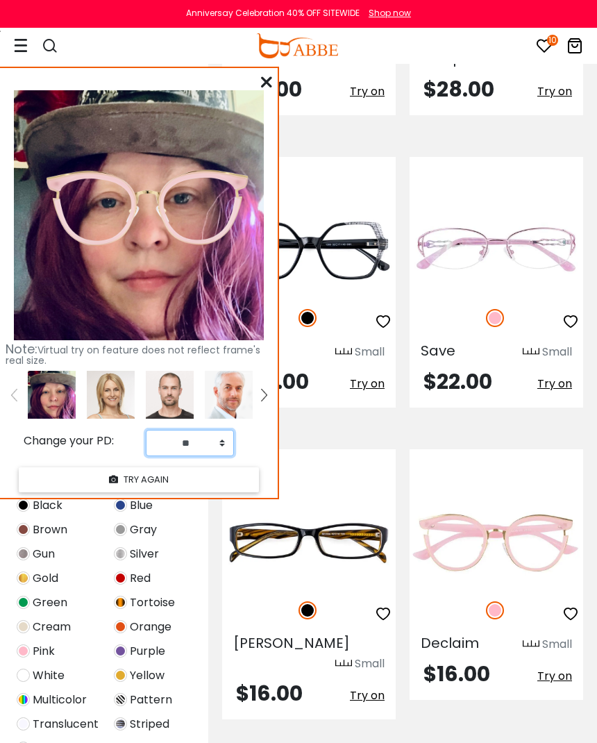
click at [221, 441] on select "** ** ** ** ** ** ** ** ** ** ** ** ** ** ** ** ** ** ** ** ** ** ** ** ** ** *…" at bounding box center [190, 443] width 88 height 26
select select "**"
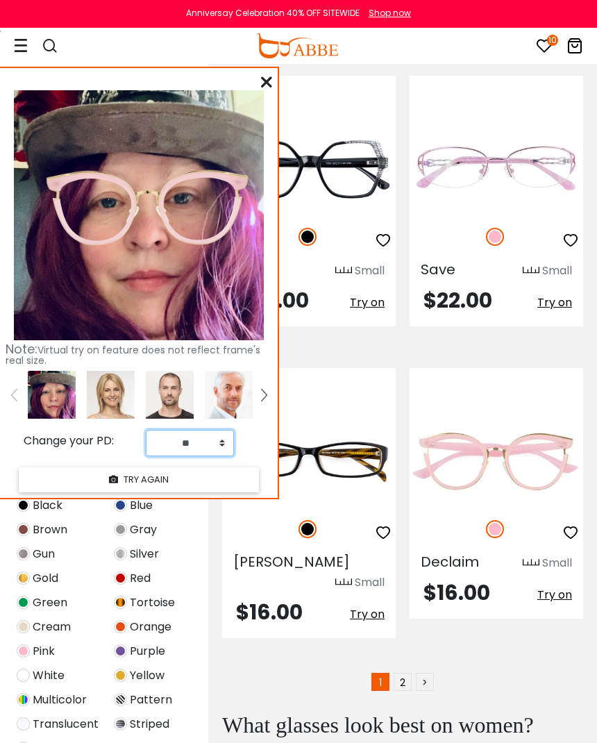
scroll to position [8504, 0]
click at [263, 71] on div "Note: Virtual try on feature does not reflect frame's real size. Change your PD…" at bounding box center [139, 282] width 278 height 429
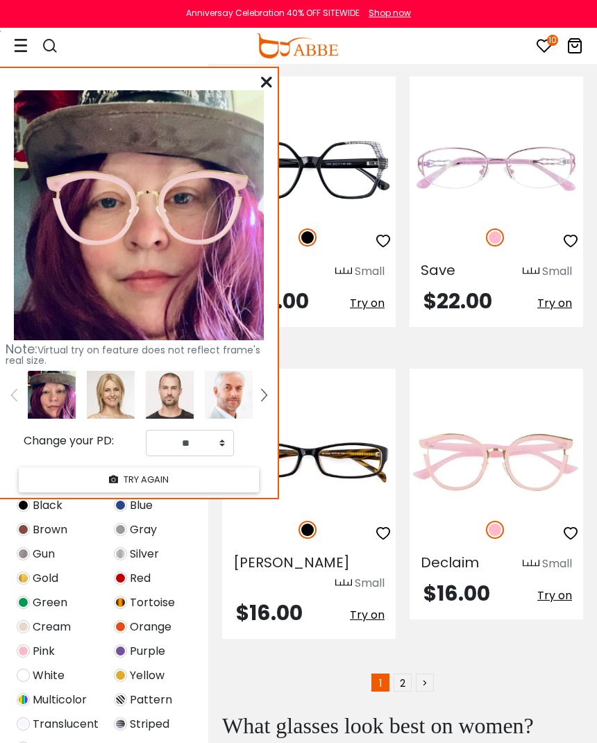
click at [268, 87] on icon at bounding box center [266, 81] width 11 height 11
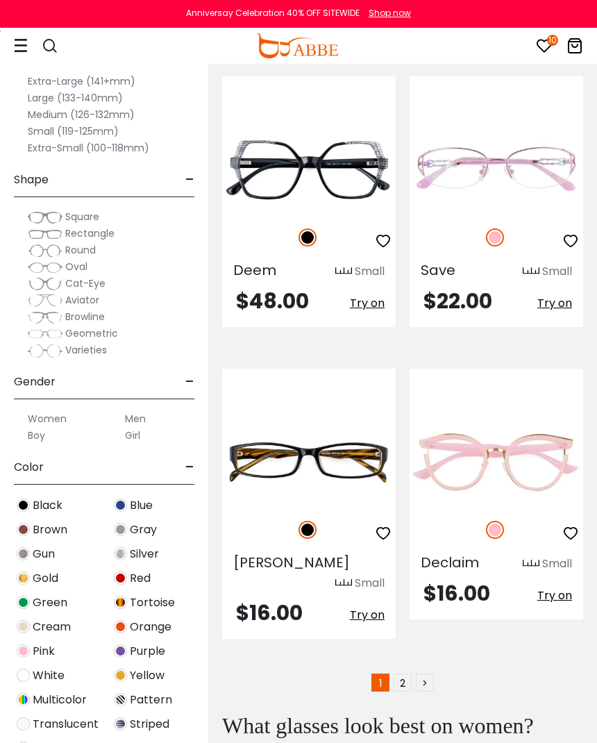
click at [404, 673] on link "2" at bounding box center [403, 682] width 18 height 18
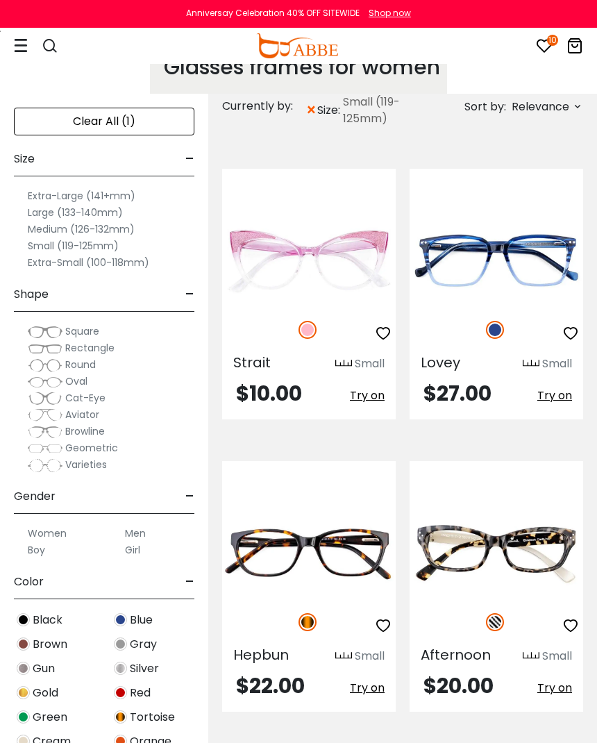
click at [367, 384] on button "Try on" at bounding box center [367, 395] width 35 height 25
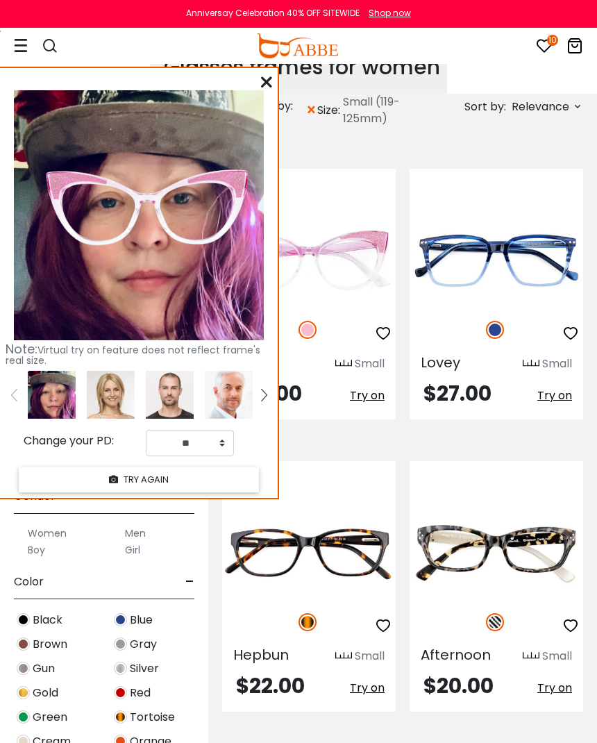
click at [348, 426] on div "Strait Small $10.00 Try on Lovey Small" at bounding box center [402, 440] width 375 height 584
click at [257, 85] on div "Note: Virtual try on feature does not reflect frame's real size. Change your PD…" at bounding box center [139, 282] width 278 height 429
click at [258, 85] on div "Note: Virtual try on feature does not reflect frame's real size. Change your PD…" at bounding box center [139, 282] width 278 height 429
click at [268, 85] on icon at bounding box center [266, 81] width 11 height 11
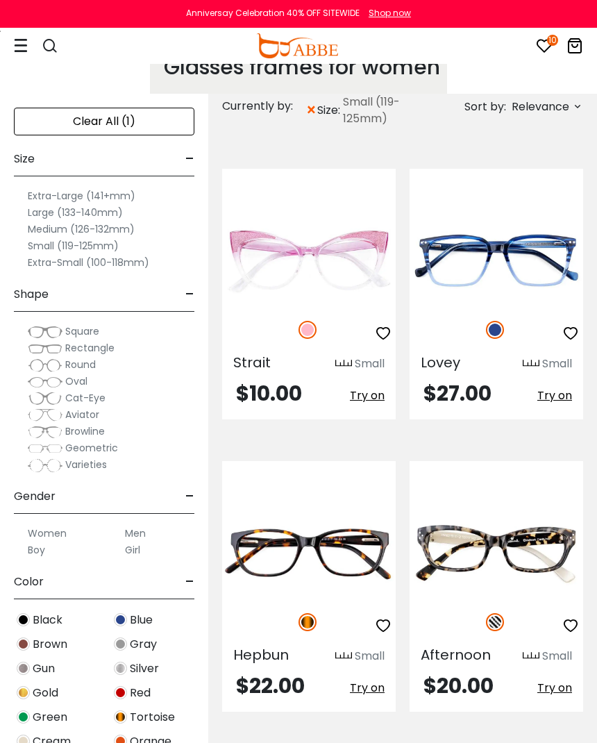
click at [0, 0] on img at bounding box center [0, 0] width 0 height 0
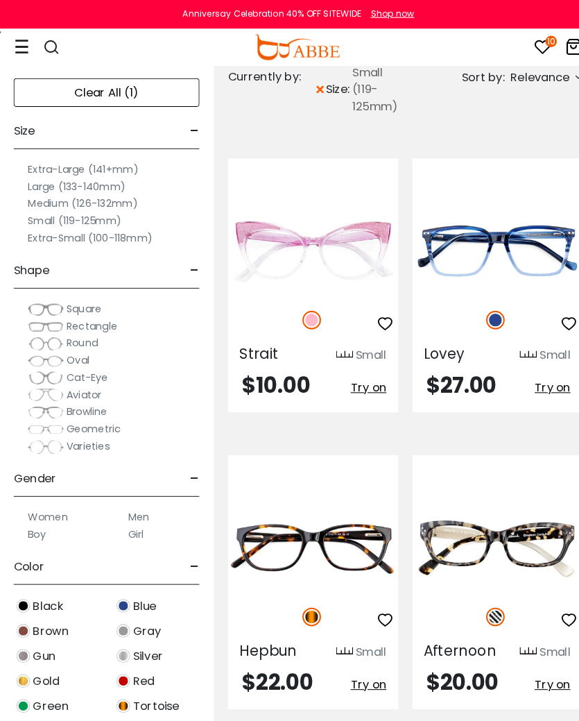
scroll to position [56, 1]
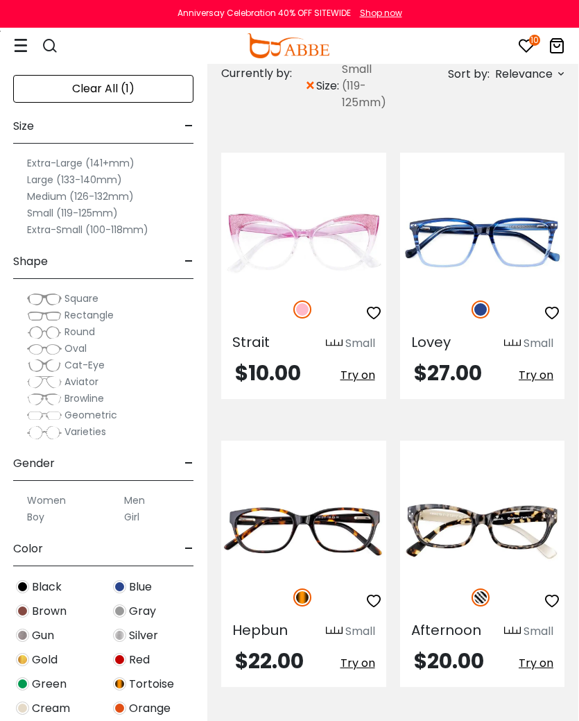
click at [353, 376] on span "Try on" at bounding box center [358, 375] width 35 height 16
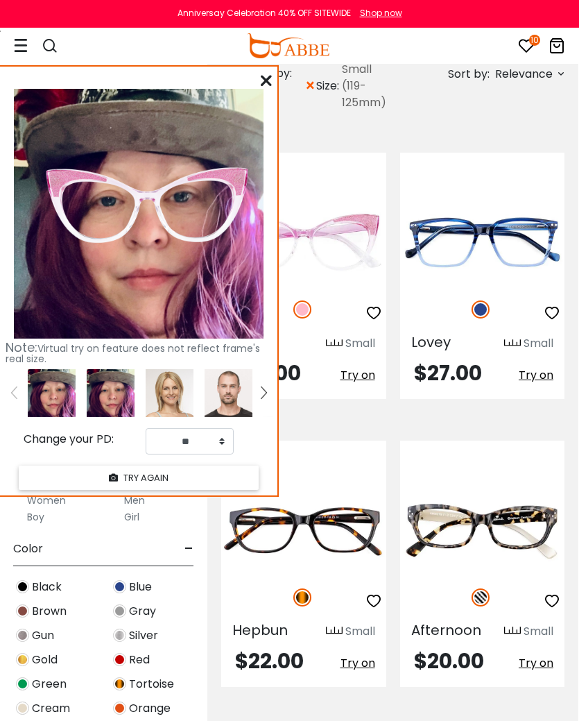
click at [267, 80] on icon at bounding box center [266, 80] width 11 height 11
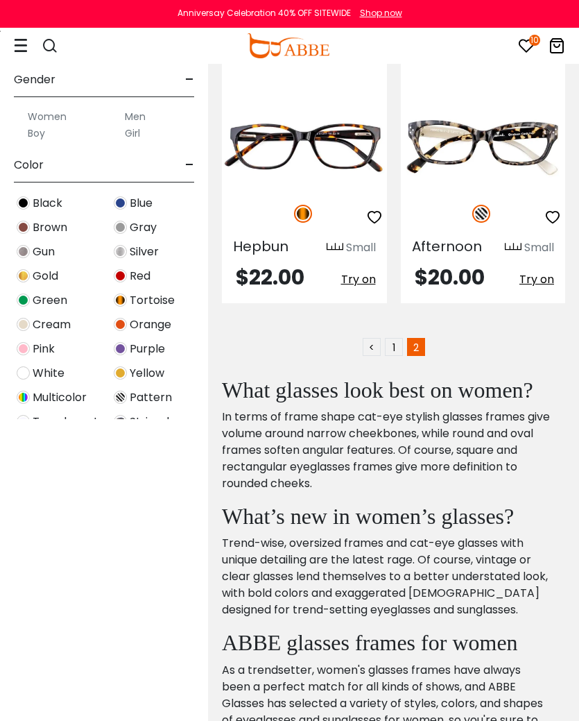
scroll to position [0, 1]
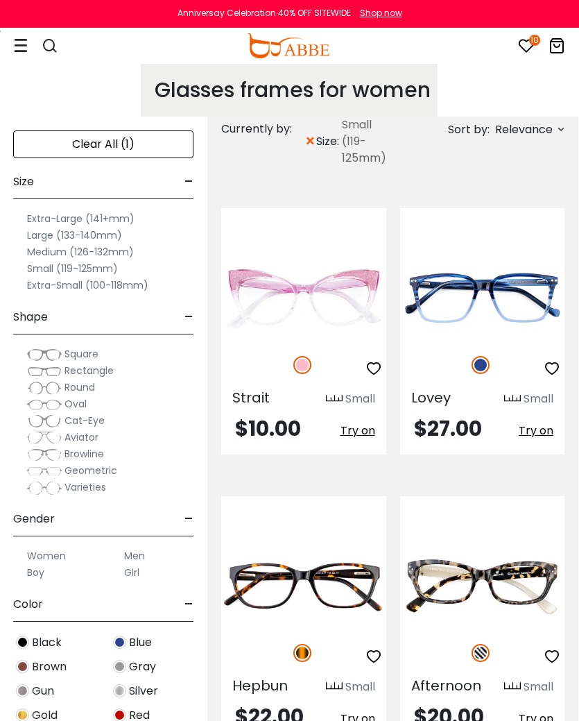
click at [105, 287] on label "Extra-Small (100-118mm)" at bounding box center [87, 285] width 121 height 17
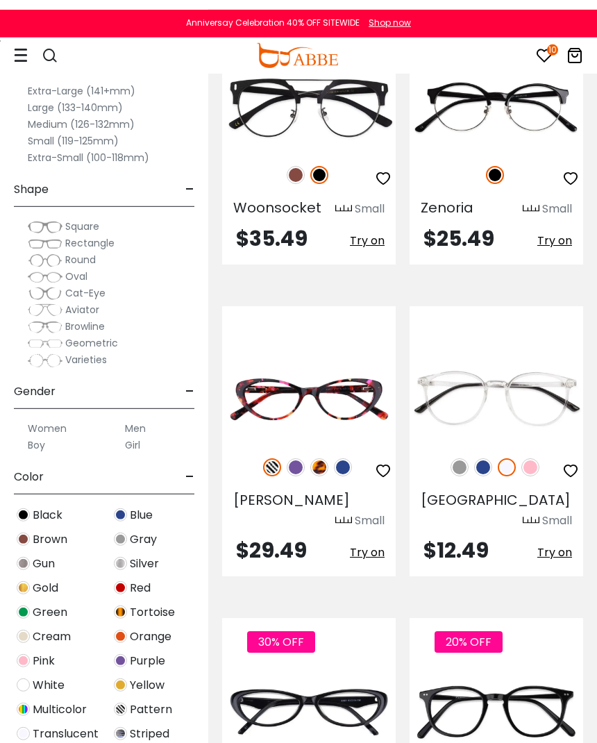
scroll to position [2739, 0]
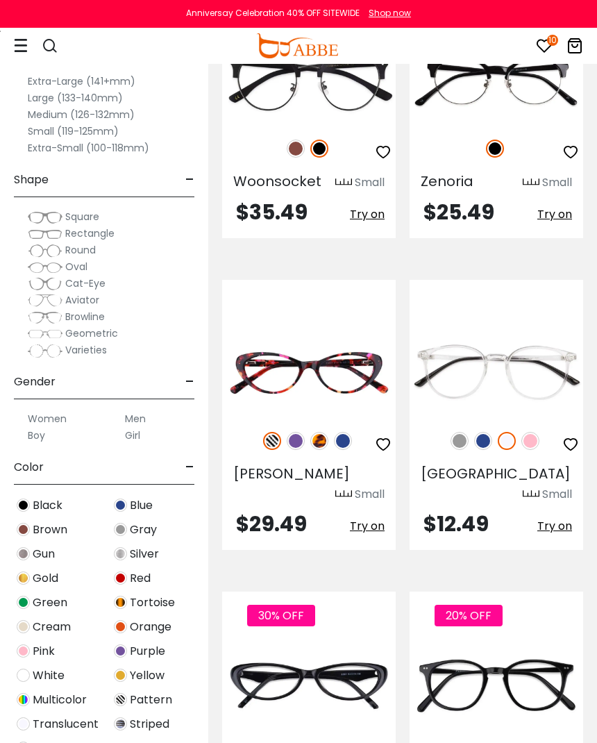
click at [296, 327] on div at bounding box center [309, 364] width 174 height 137
click at [294, 432] on img at bounding box center [296, 441] width 18 height 18
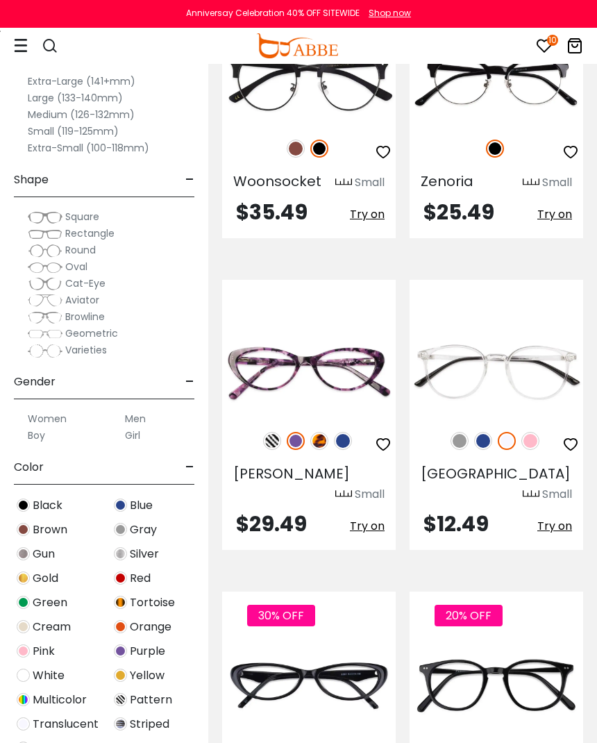
click at [0, 0] on img at bounding box center [0, 0] width 0 height 0
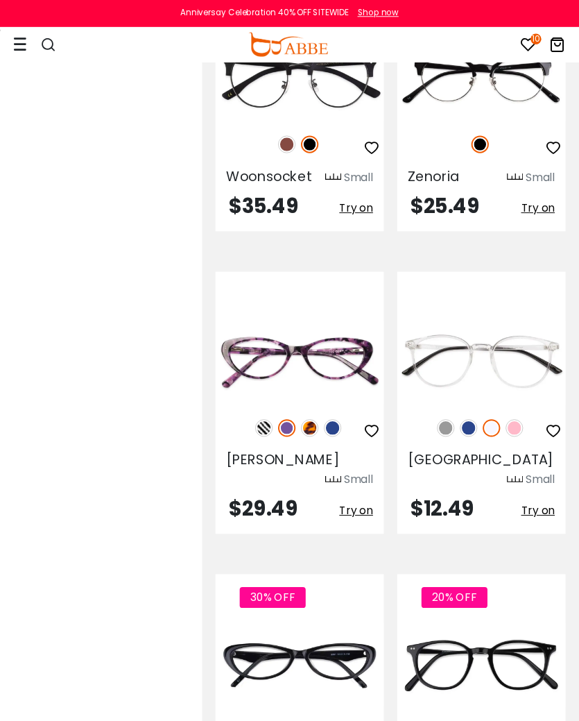
scroll to position [1, 0]
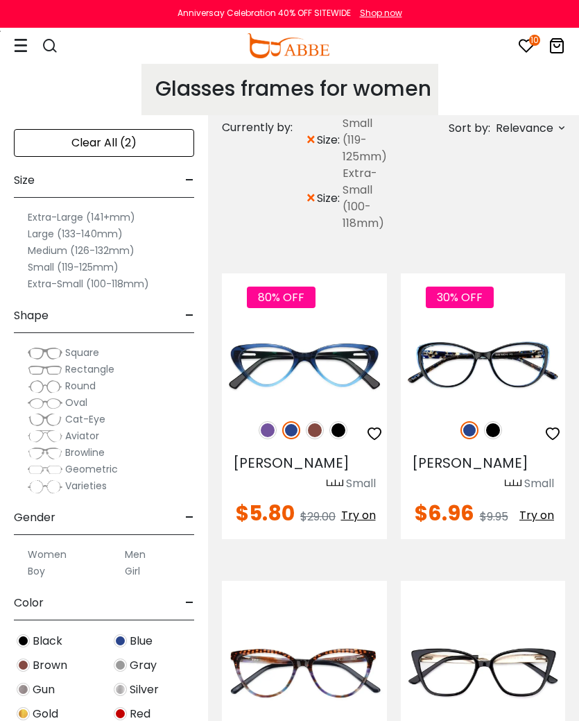
click at [268, 432] on img at bounding box center [268, 430] width 18 height 18
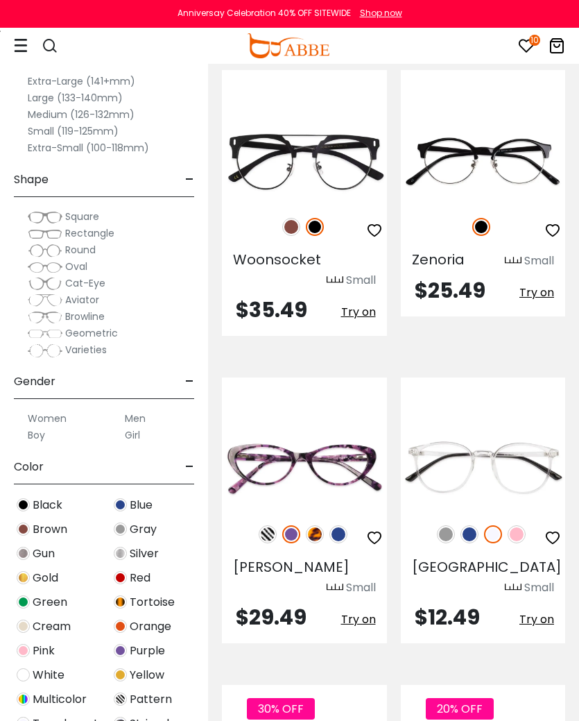
scroll to position [2658, 0]
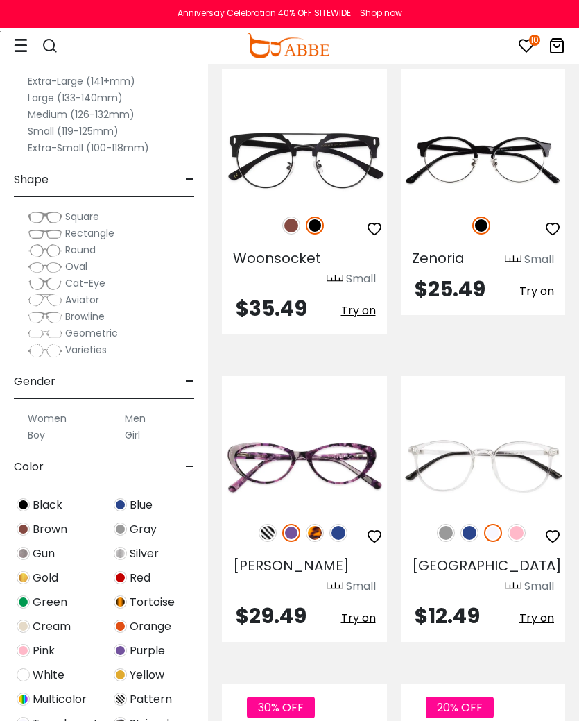
click at [355, 610] on span "Try on" at bounding box center [358, 618] width 35 height 16
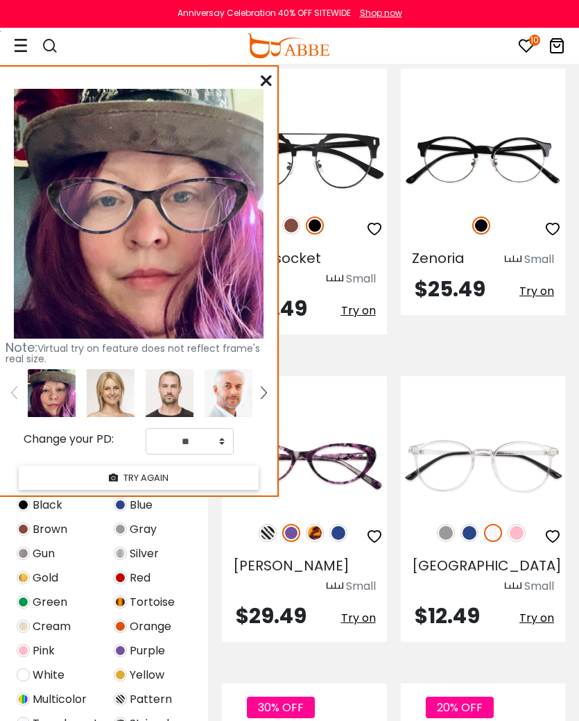
click at [0, 0] on img at bounding box center [0, 0] width 0 height 0
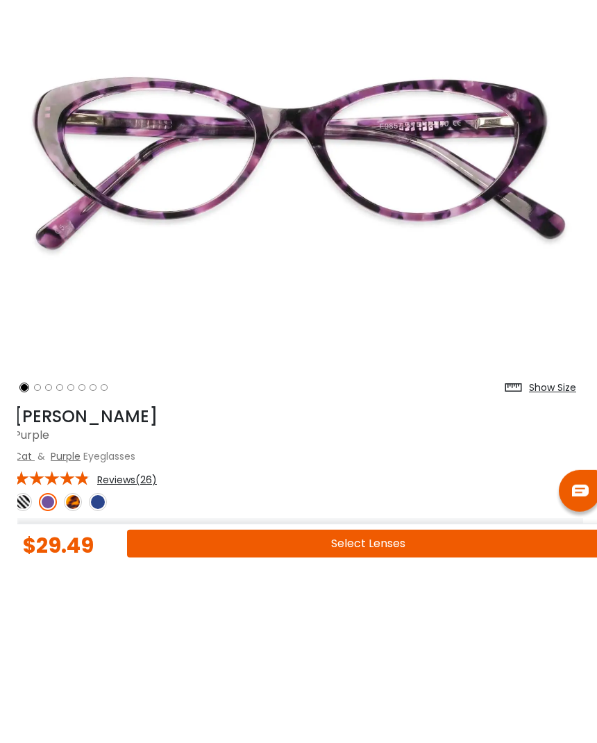
scroll to position [0, 17]
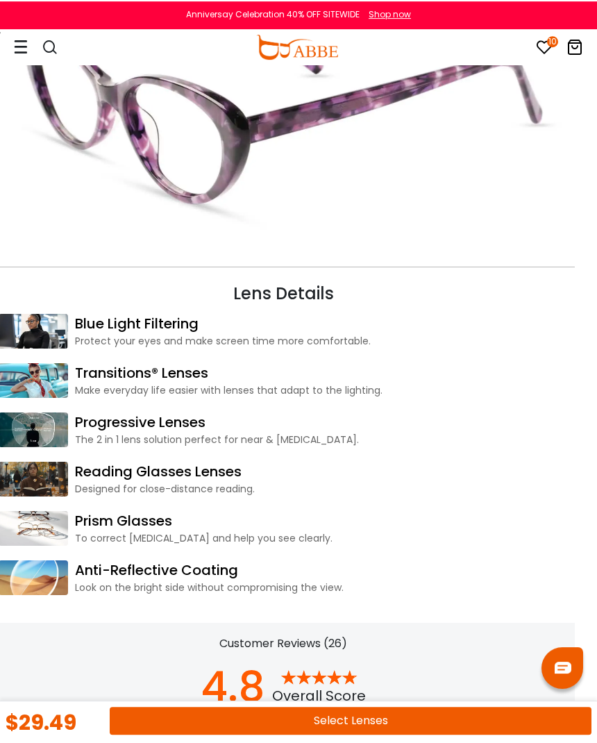
scroll to position [1695, 15]
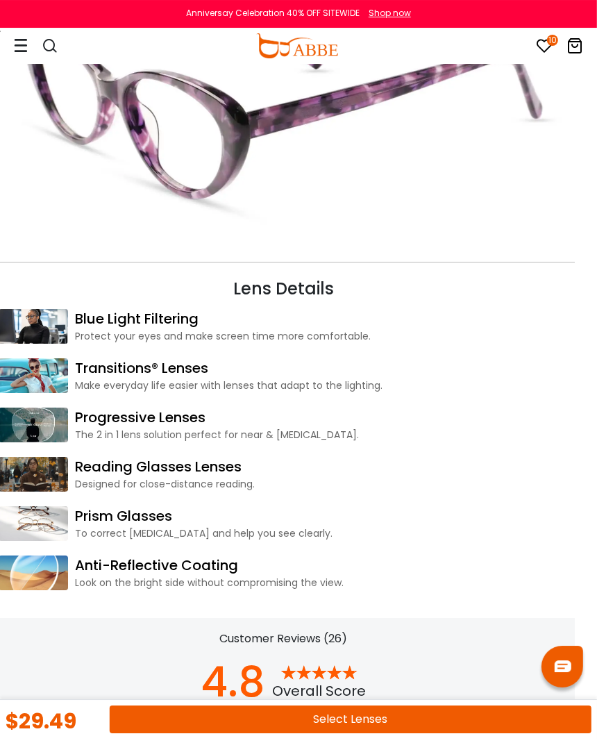
click at [362, 720] on button "Select Lenses" at bounding box center [351, 719] width 482 height 28
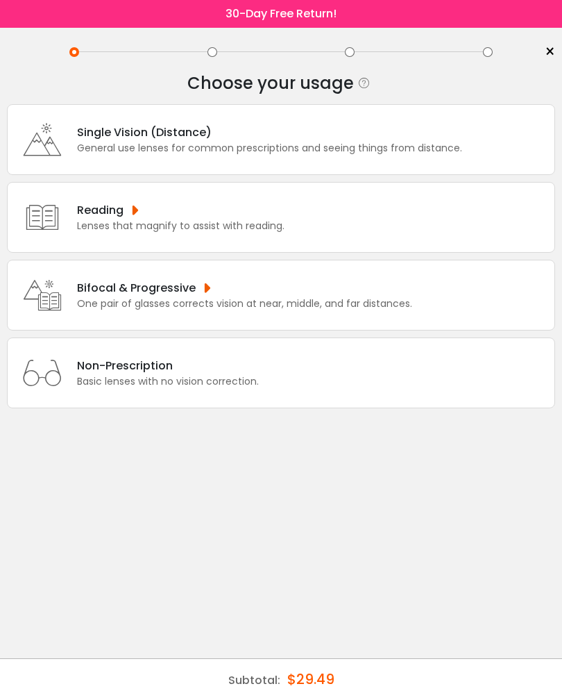
click at [331, 145] on div "General use lenses for common prescriptions and seeing things from distance." at bounding box center [269, 148] width 385 height 15
